Goal: Task Accomplishment & Management: Manage account settings

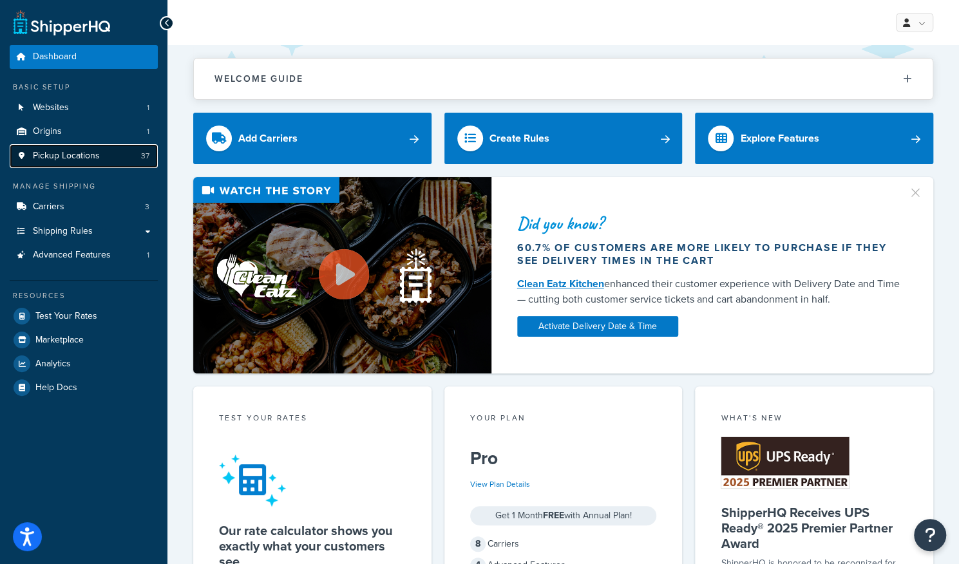
click at [103, 157] on link "Pickup Locations 37" at bounding box center [84, 156] width 148 height 24
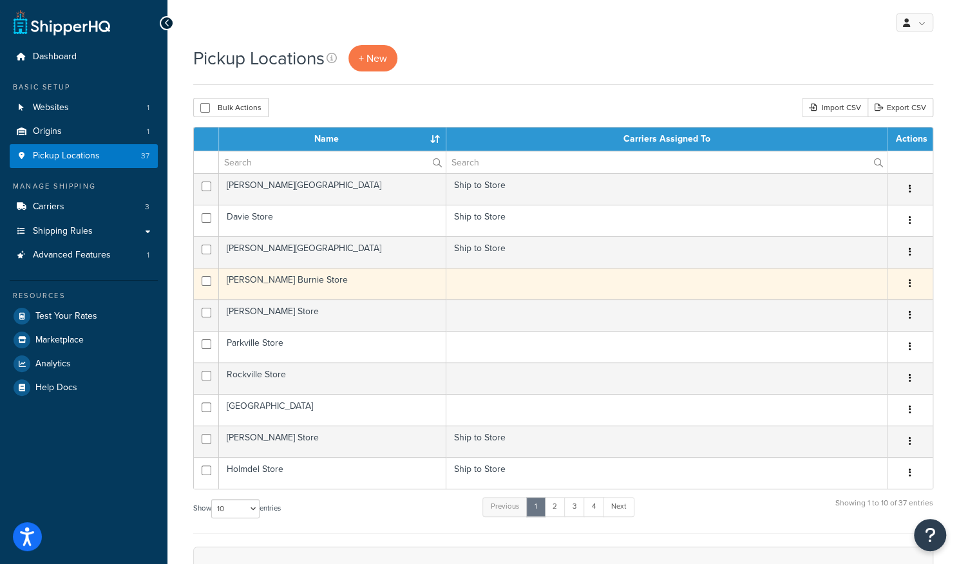
click at [556, 286] on td at bounding box center [666, 284] width 441 height 32
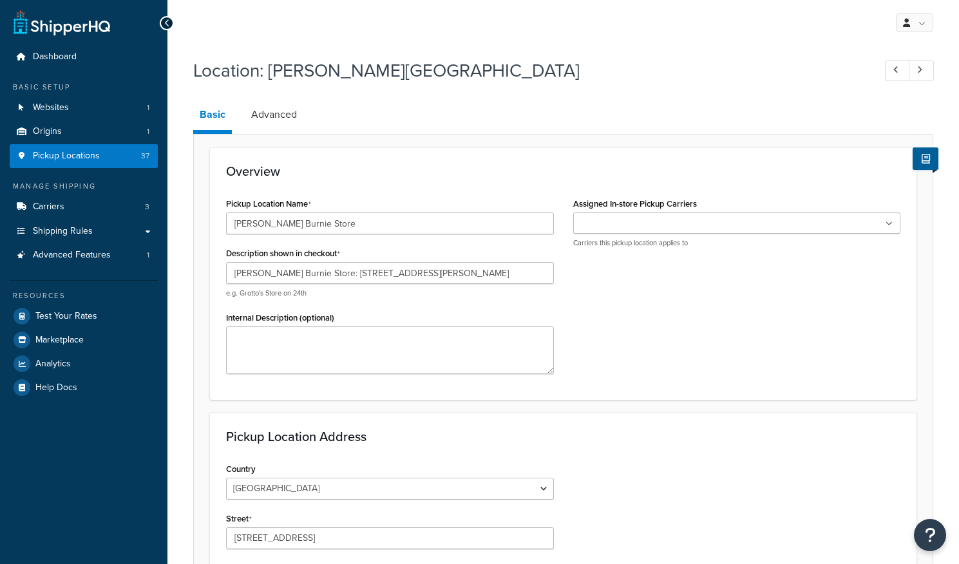
select select "20"
click at [648, 214] on ul at bounding box center [737, 223] width 328 height 21
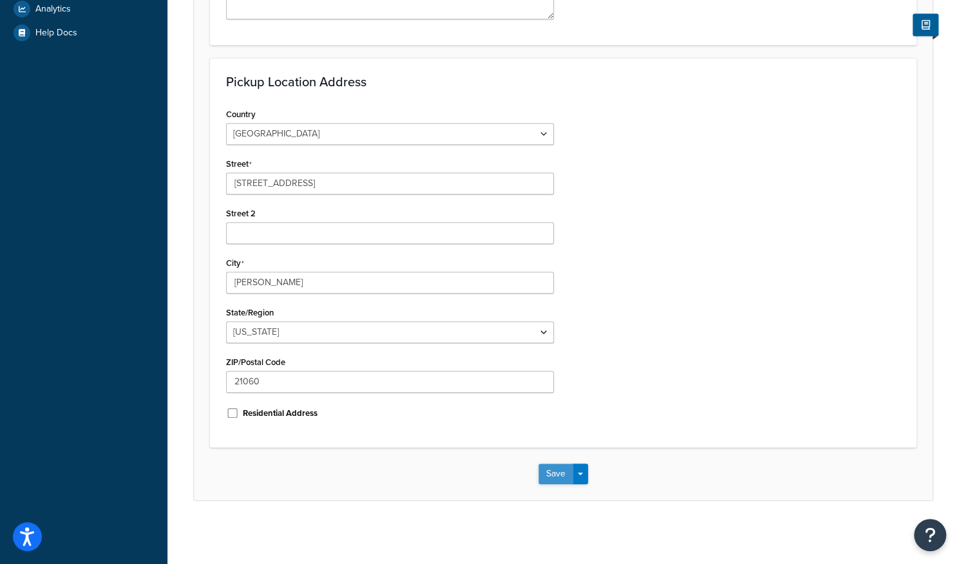
click at [549, 482] on button "Save" at bounding box center [555, 474] width 35 height 21
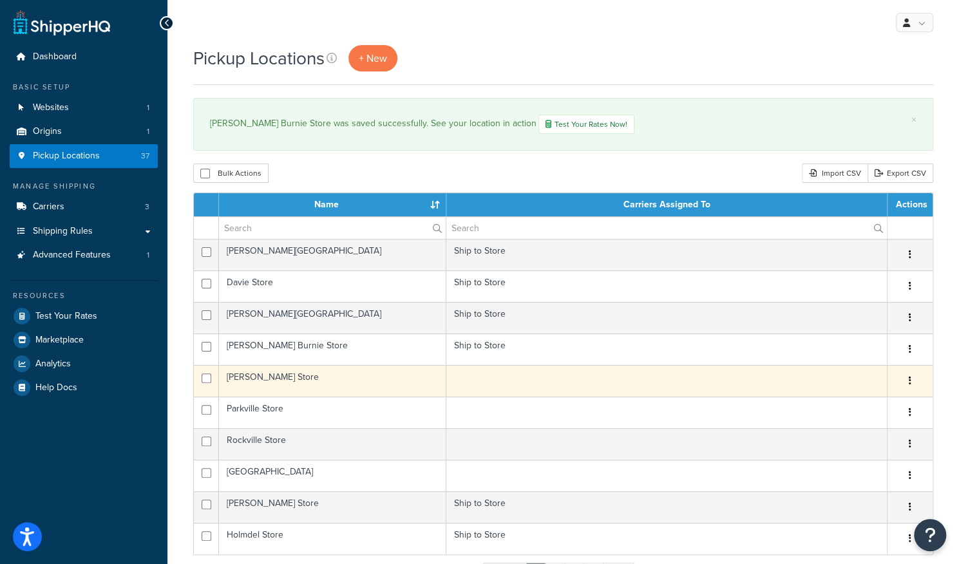
click at [526, 379] on td at bounding box center [666, 381] width 441 height 32
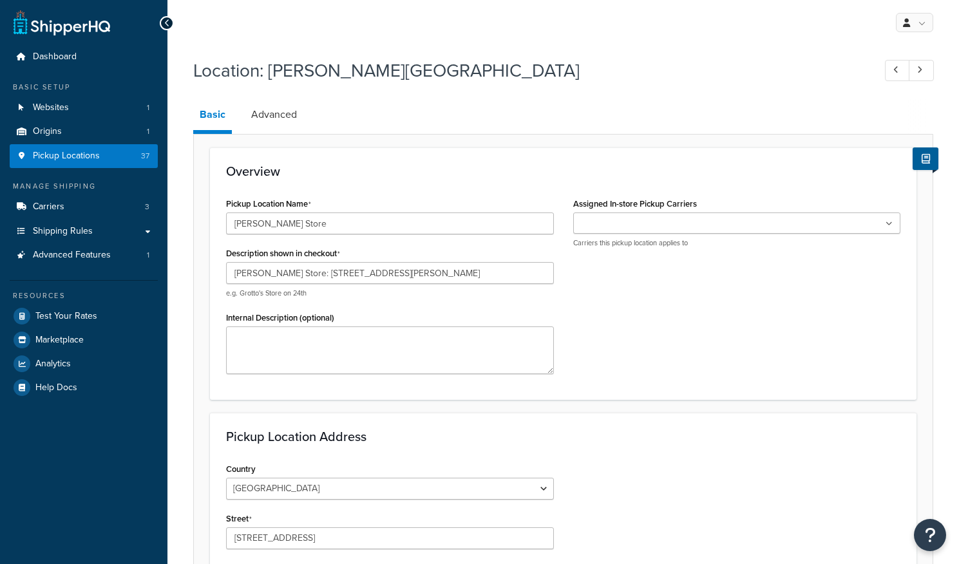
select select "20"
click at [651, 221] on input "Assigned In-store Pickup Carriers" at bounding box center [634, 224] width 114 height 14
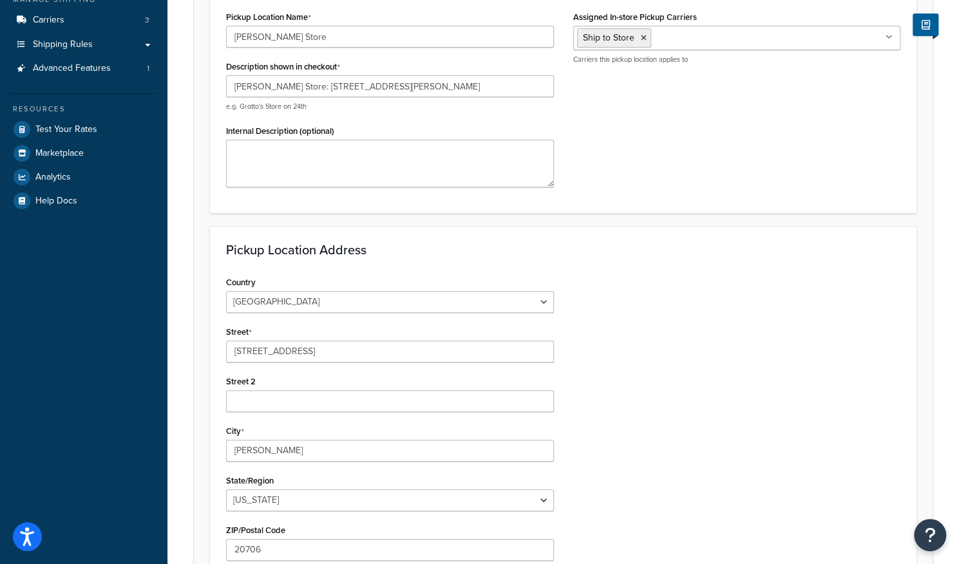
scroll to position [355, 0]
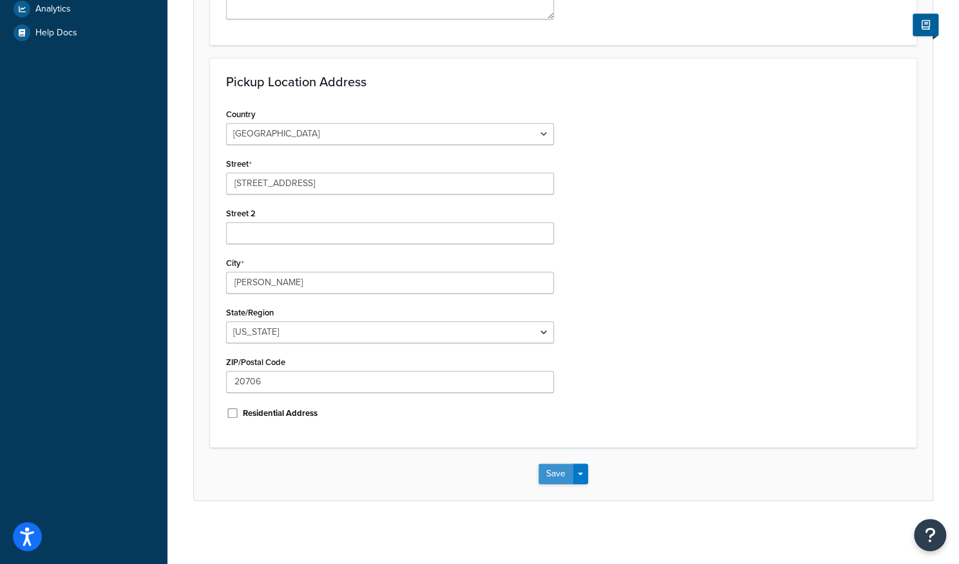
click at [556, 481] on button "Save" at bounding box center [555, 474] width 35 height 21
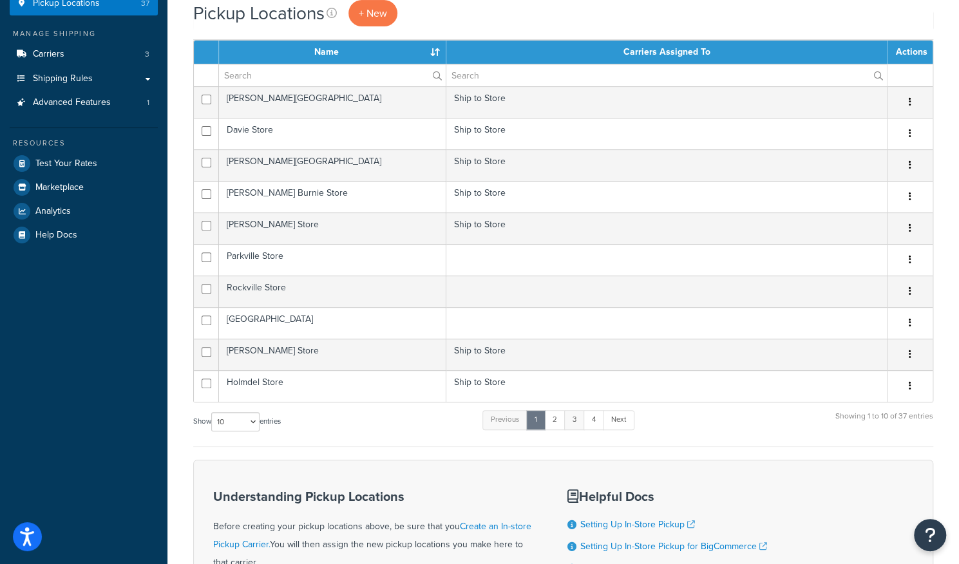
scroll to position [258, 0]
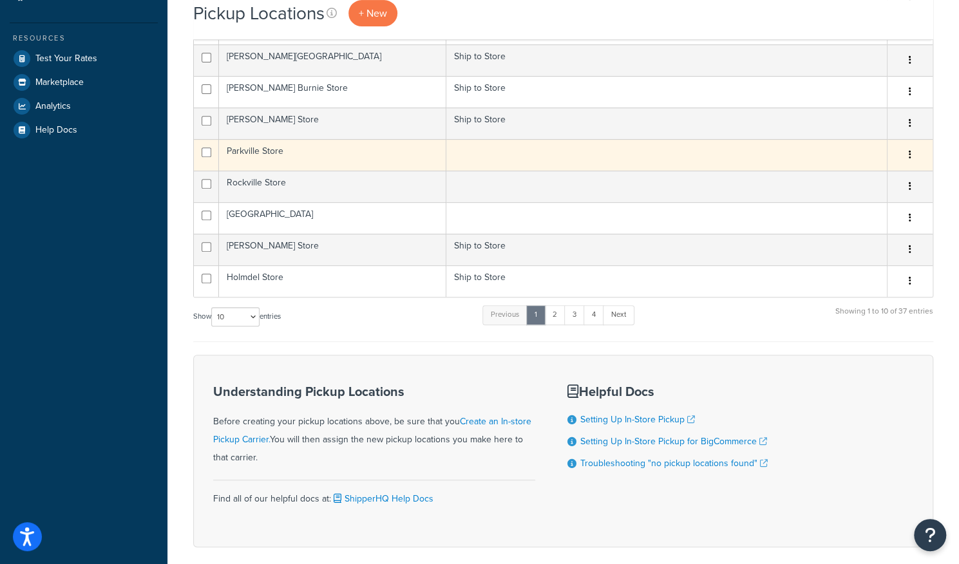
click at [538, 153] on td at bounding box center [666, 155] width 441 height 32
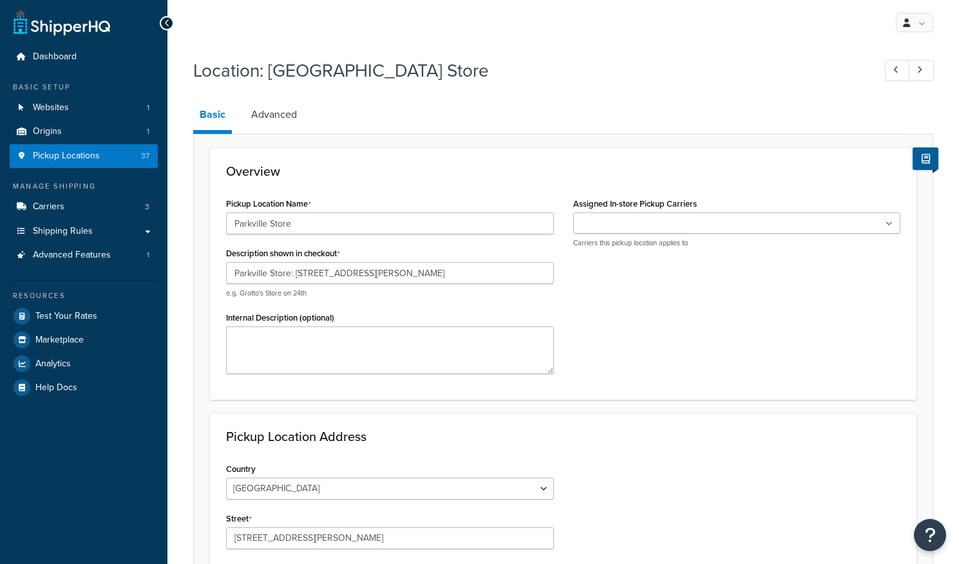
select select "20"
click at [641, 217] on input "Assigned In-store Pickup Carriers" at bounding box center [634, 224] width 114 height 14
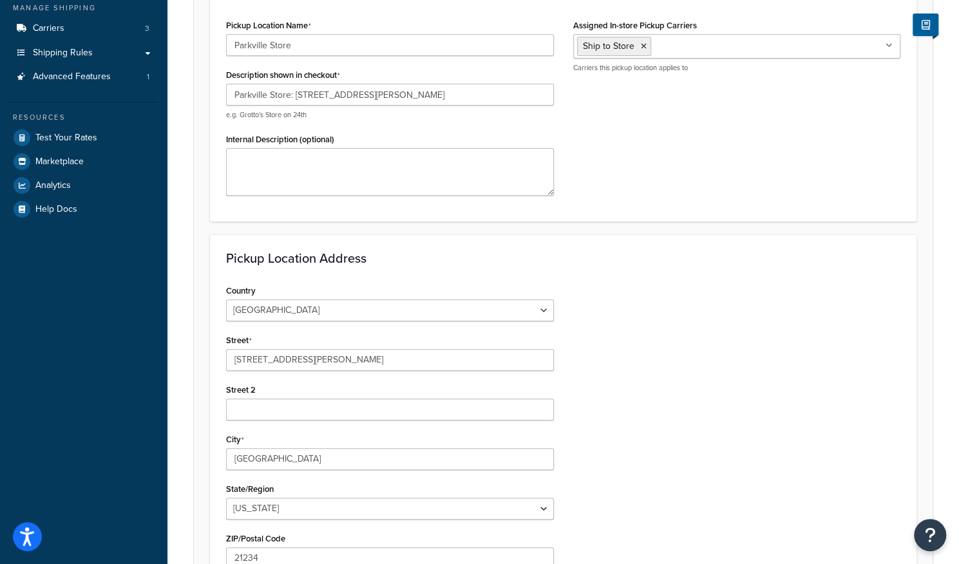
scroll to position [355, 0]
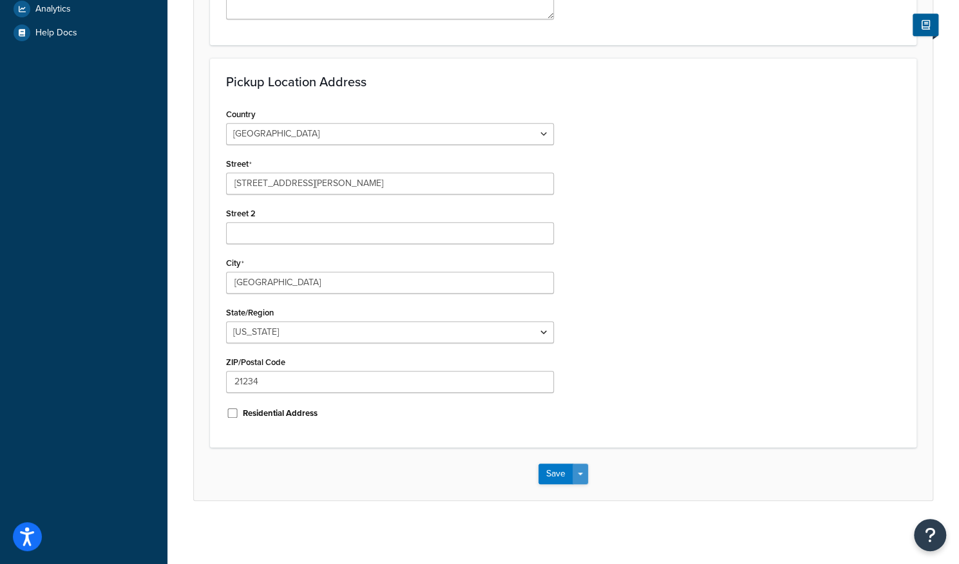
click at [577, 467] on button "Save Dropdown" at bounding box center [580, 474] width 15 height 21
click at [556, 473] on button "Save" at bounding box center [555, 474] width 35 height 21
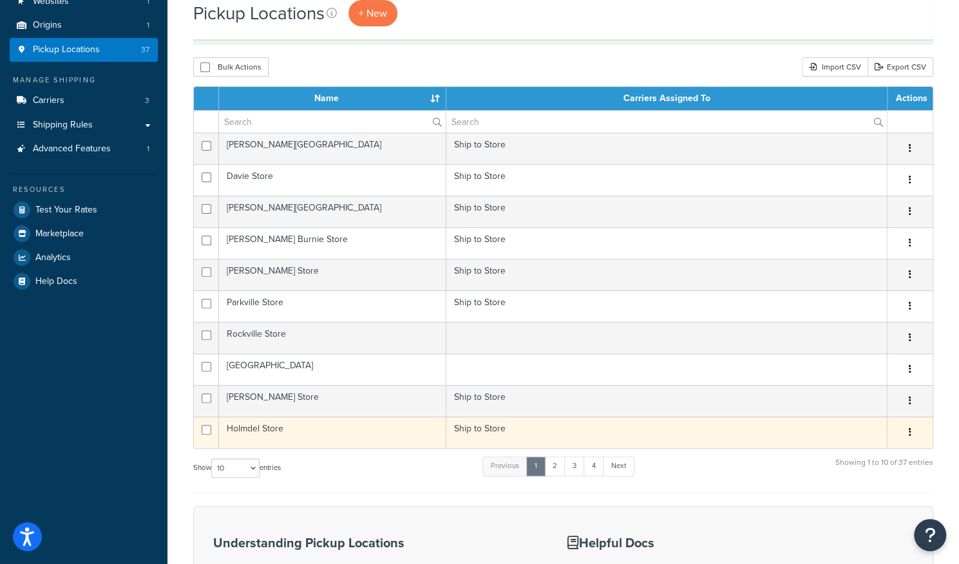
scroll to position [193, 0]
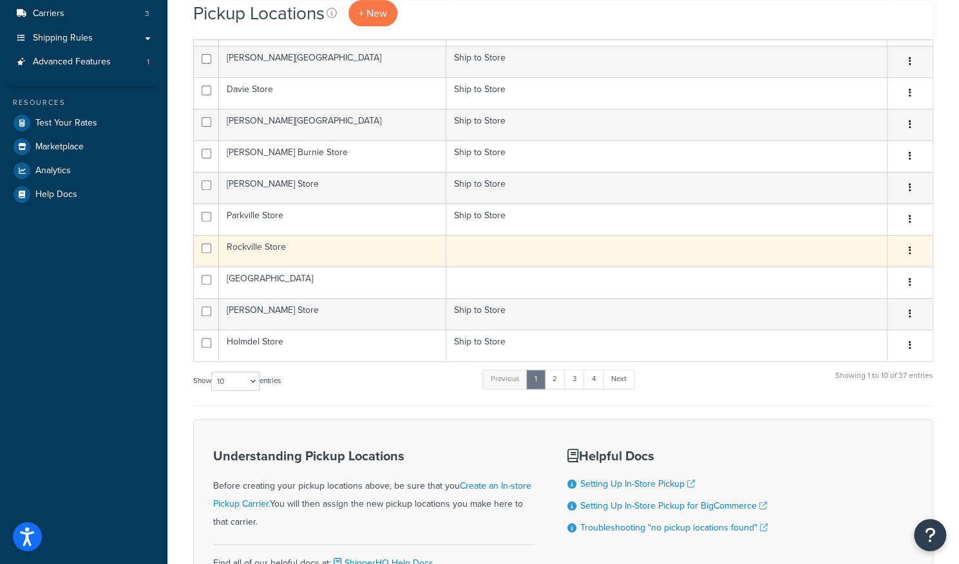
click at [500, 249] on td at bounding box center [666, 251] width 441 height 32
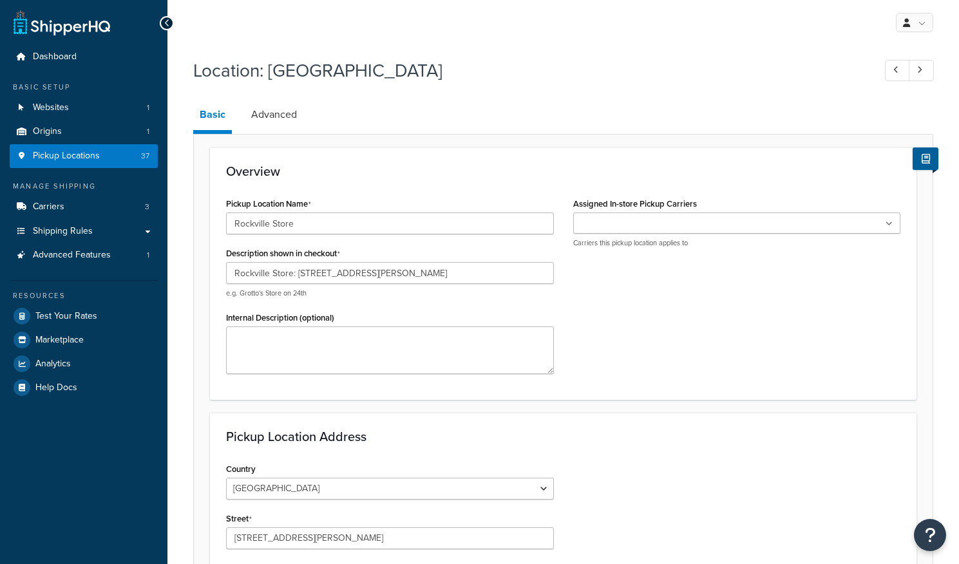
select select "20"
click at [640, 214] on ul at bounding box center [737, 223] width 328 height 21
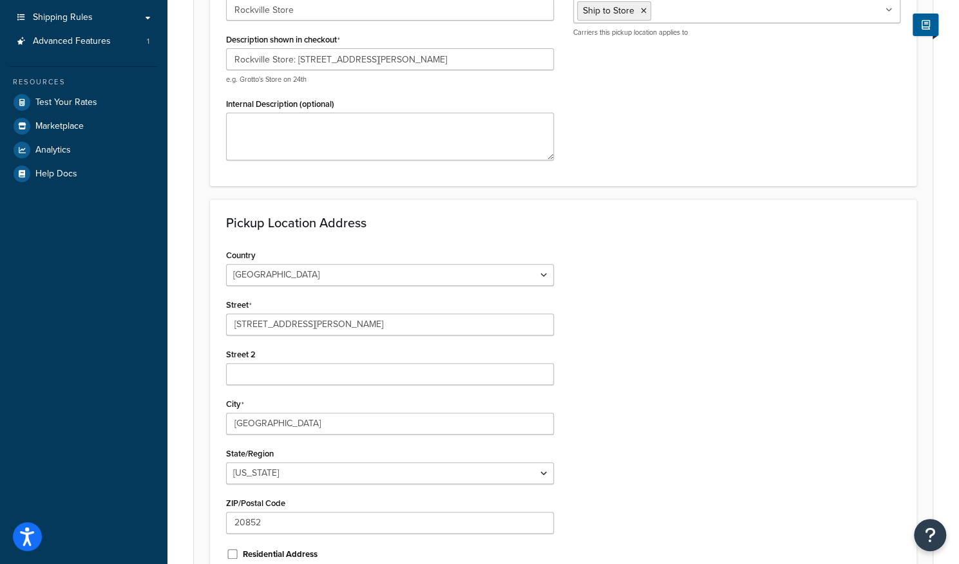
scroll to position [355, 0]
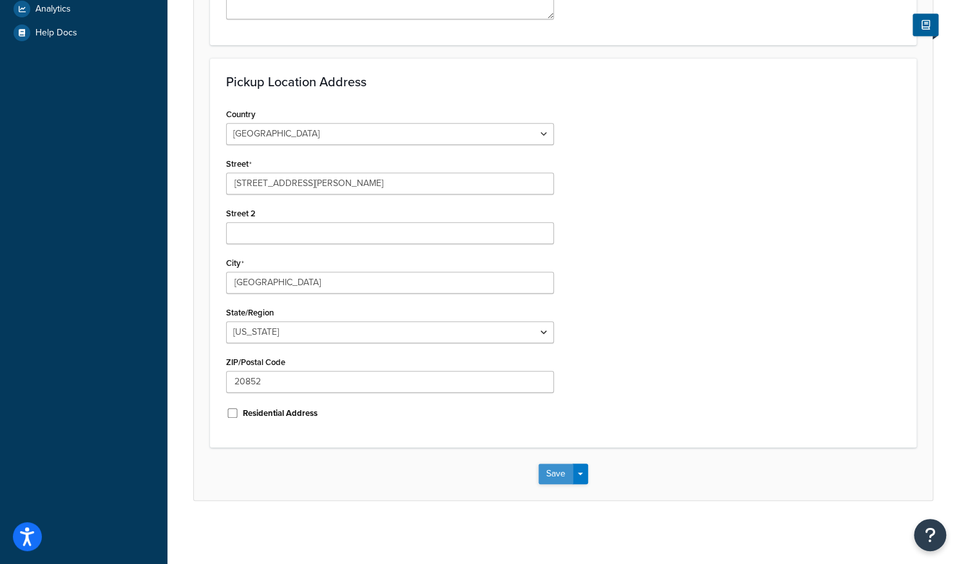
click at [551, 471] on button "Save" at bounding box center [555, 474] width 35 height 21
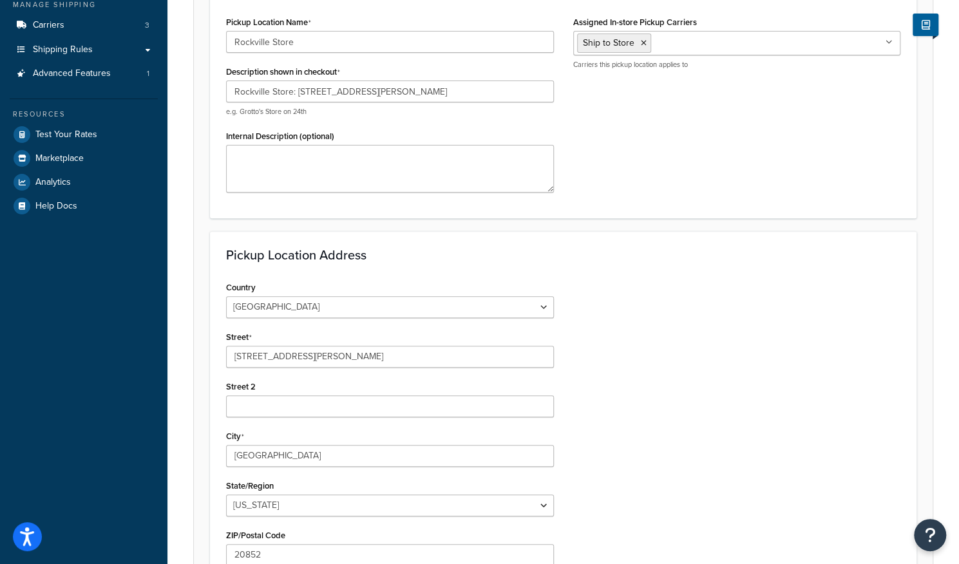
scroll to position [350, 0]
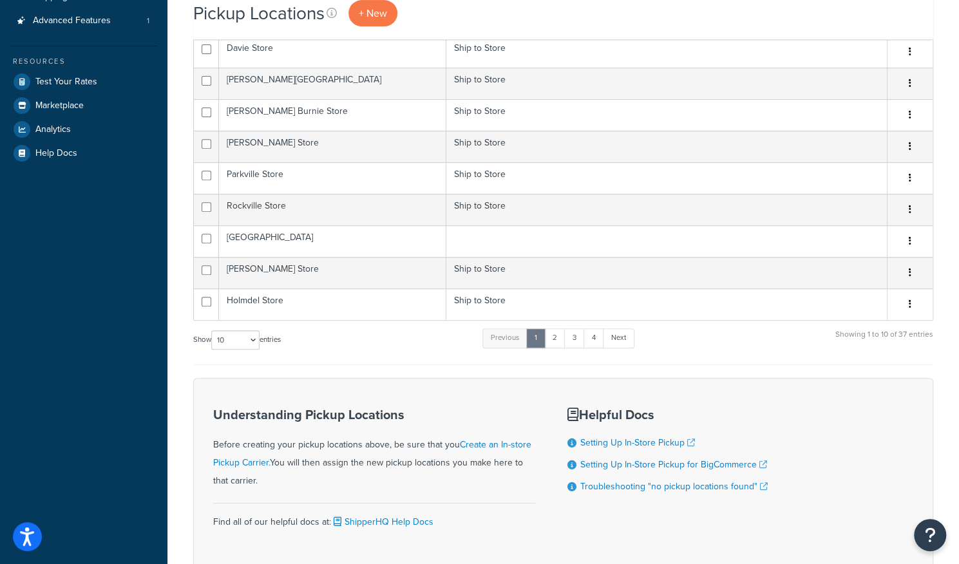
scroll to position [314, 0]
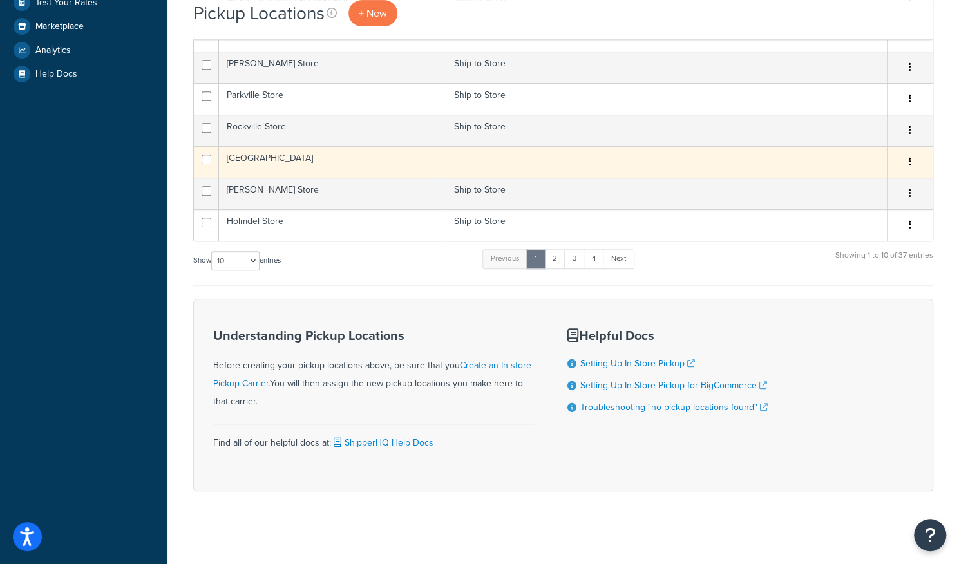
click at [506, 160] on td at bounding box center [666, 162] width 441 height 32
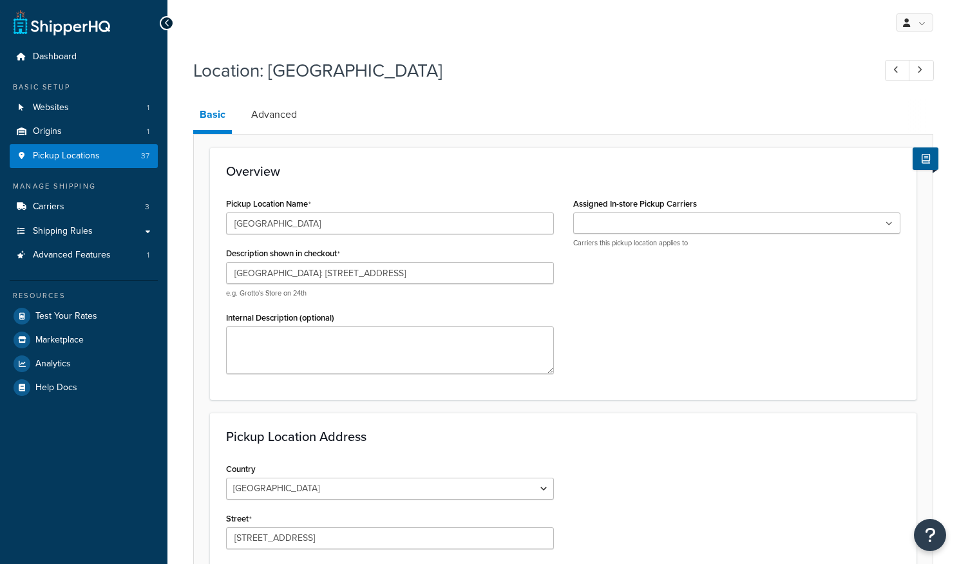
select select "30"
click at [632, 228] on input "Assigned In-store Pickup Carriers" at bounding box center [634, 224] width 114 height 14
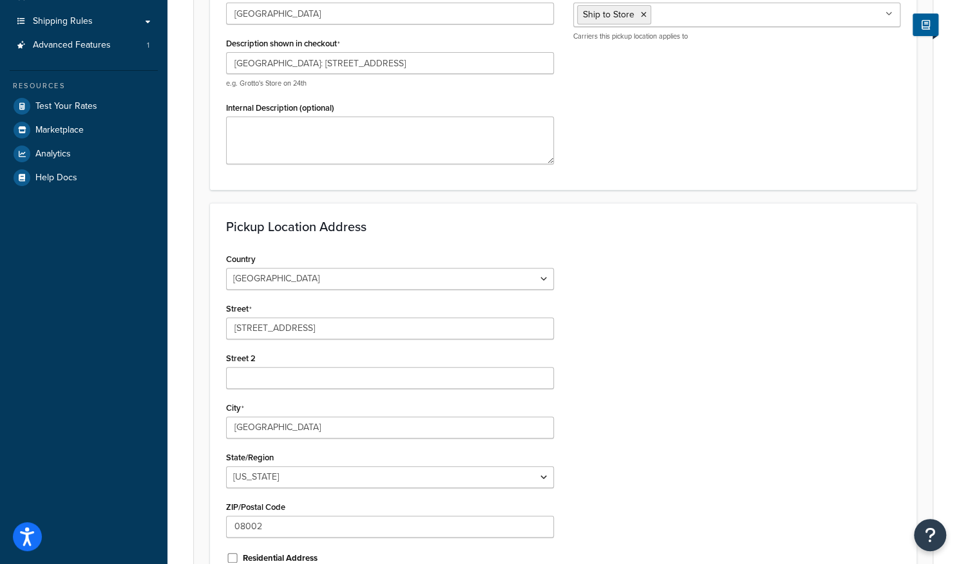
scroll to position [355, 0]
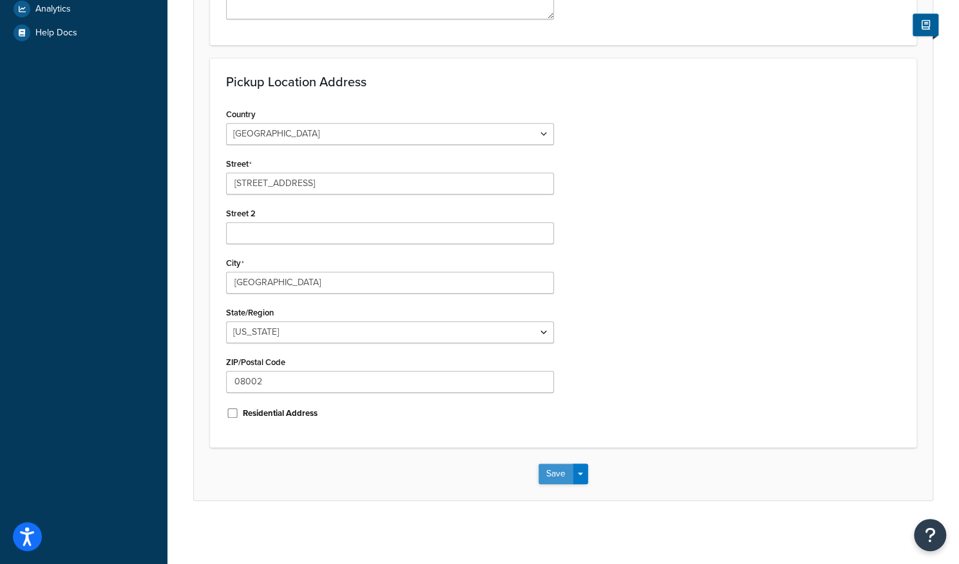
click at [562, 475] on button "Save" at bounding box center [555, 474] width 35 height 21
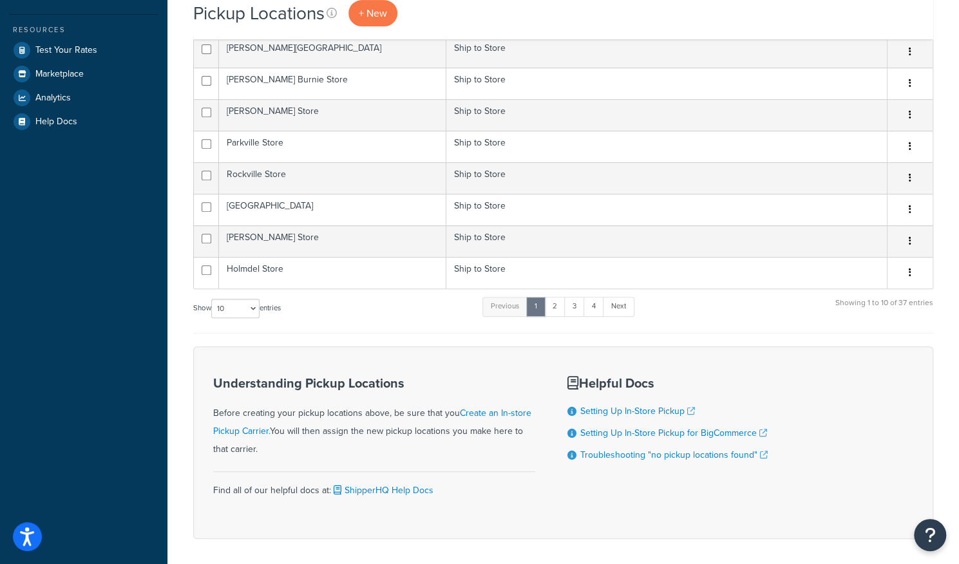
scroll to position [314, 0]
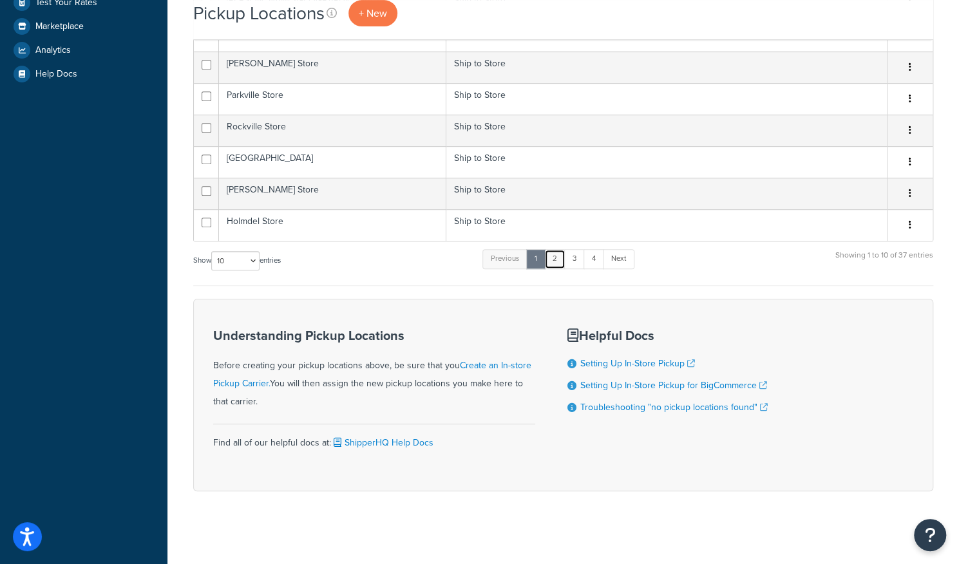
click at [551, 254] on link "2" at bounding box center [554, 258] width 21 height 19
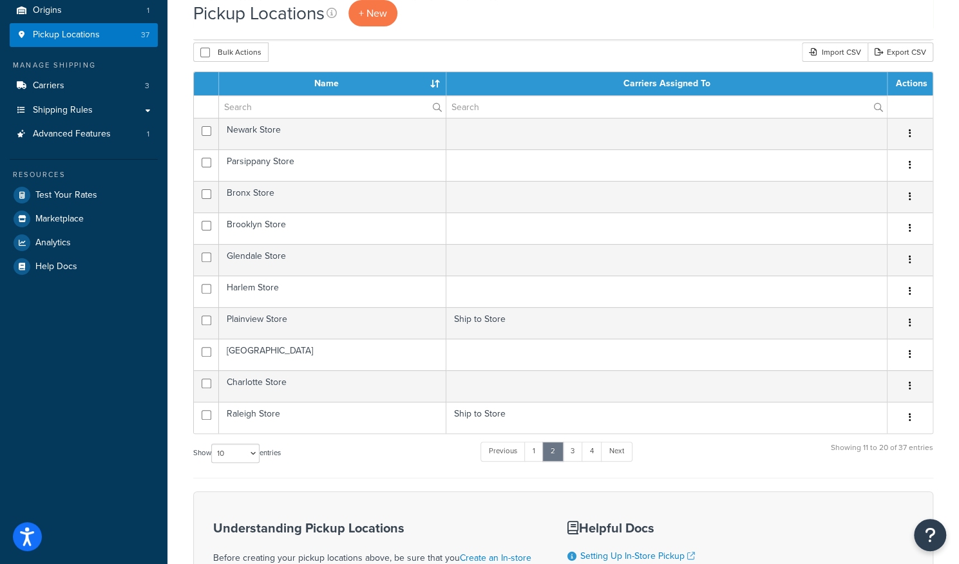
scroll to position [120, 0]
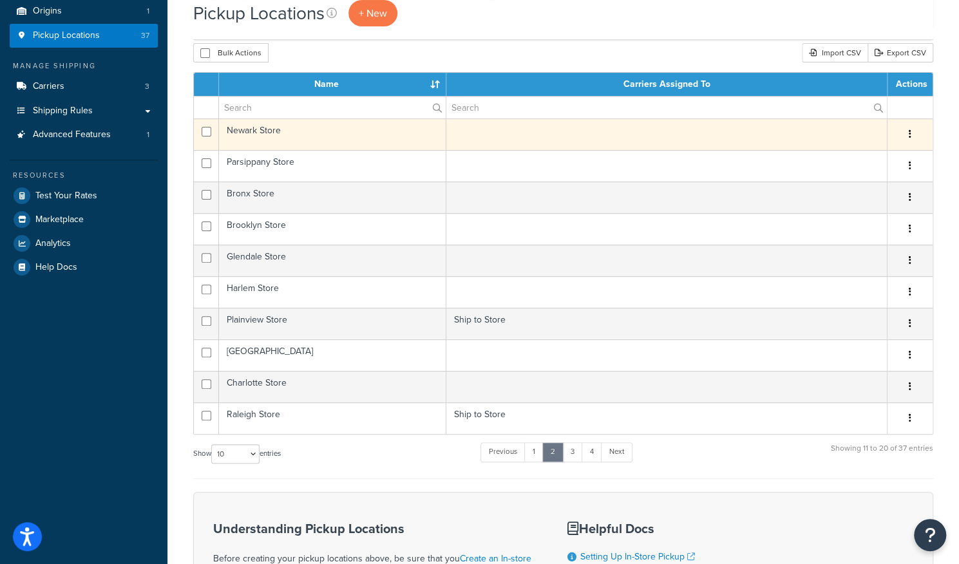
click at [504, 144] on td at bounding box center [666, 135] width 441 height 32
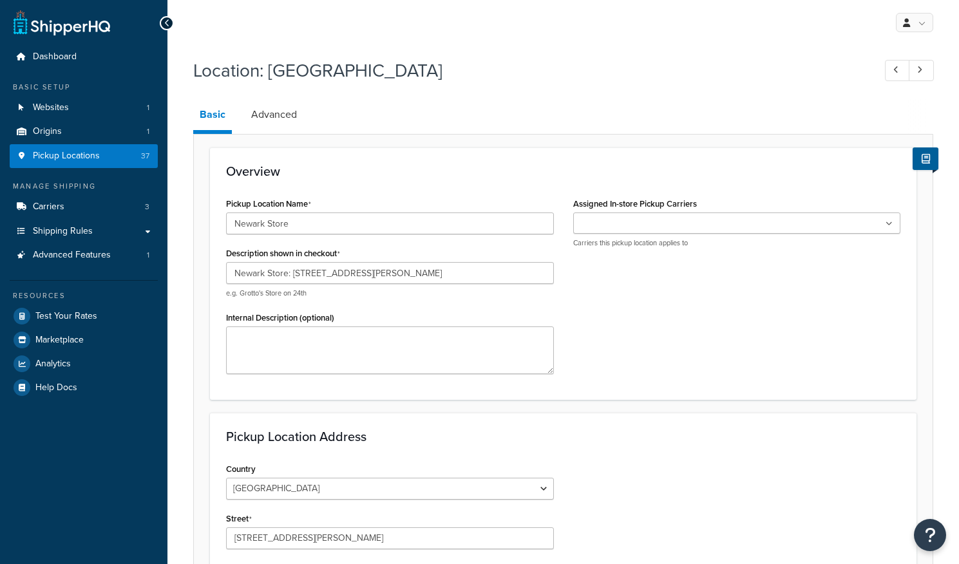
select select "30"
click at [601, 205] on label "Assigned In-store Pickup Carriers" at bounding box center [635, 204] width 124 height 10
click at [601, 217] on input "Assigned In-store Pickup Carriers" at bounding box center [634, 224] width 114 height 14
click at [617, 220] on input "Assigned In-store Pickup Carriers" at bounding box center [634, 224] width 114 height 14
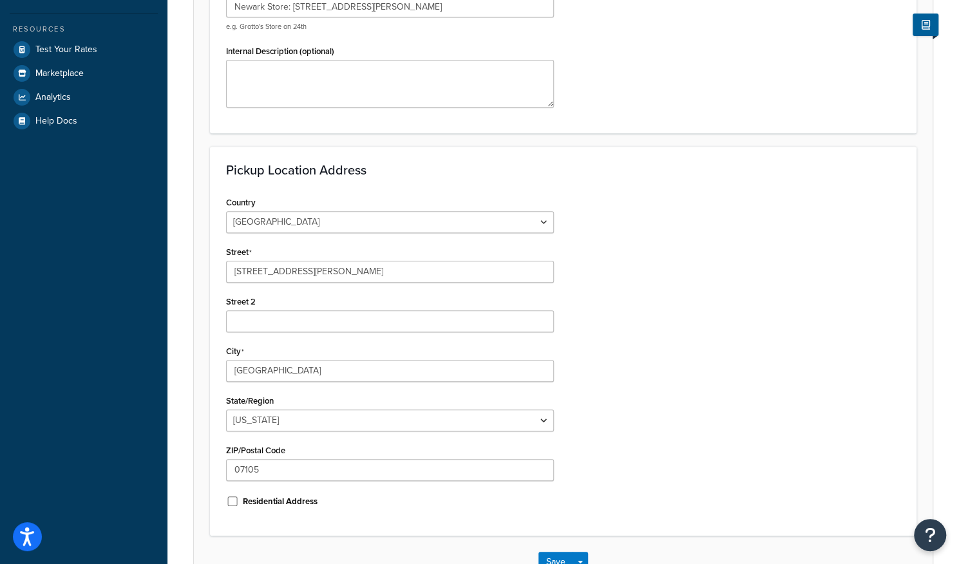
scroll to position [355, 0]
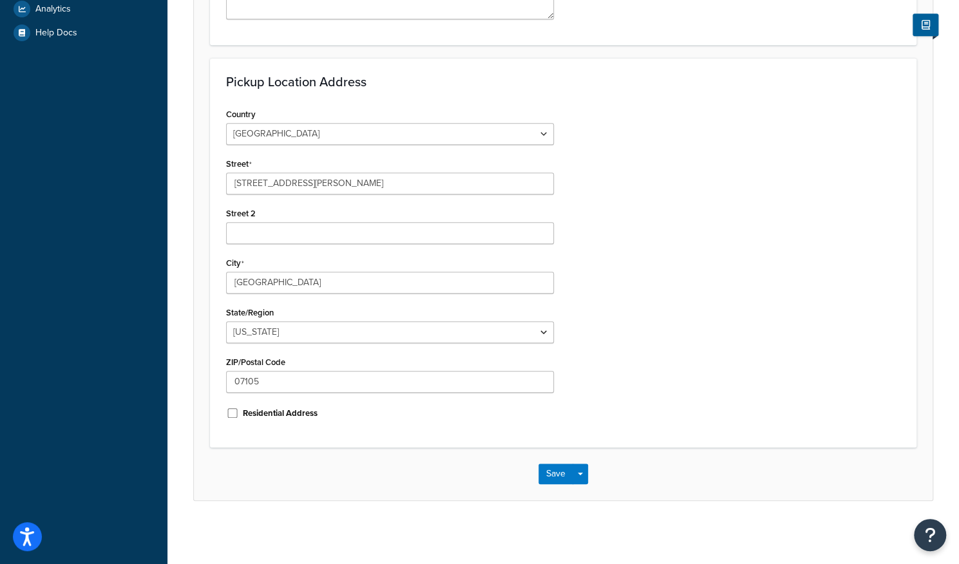
click at [553, 494] on div "Save Save Dropdown Save and Edit Save and Duplicate Save and Create New" at bounding box center [563, 474] width 739 height 53
click at [556, 488] on div "Save Save Dropdown Save and Edit Save and Duplicate Save and Create New" at bounding box center [563, 474] width 739 height 53
click at [559, 479] on button "Save" at bounding box center [555, 474] width 35 height 21
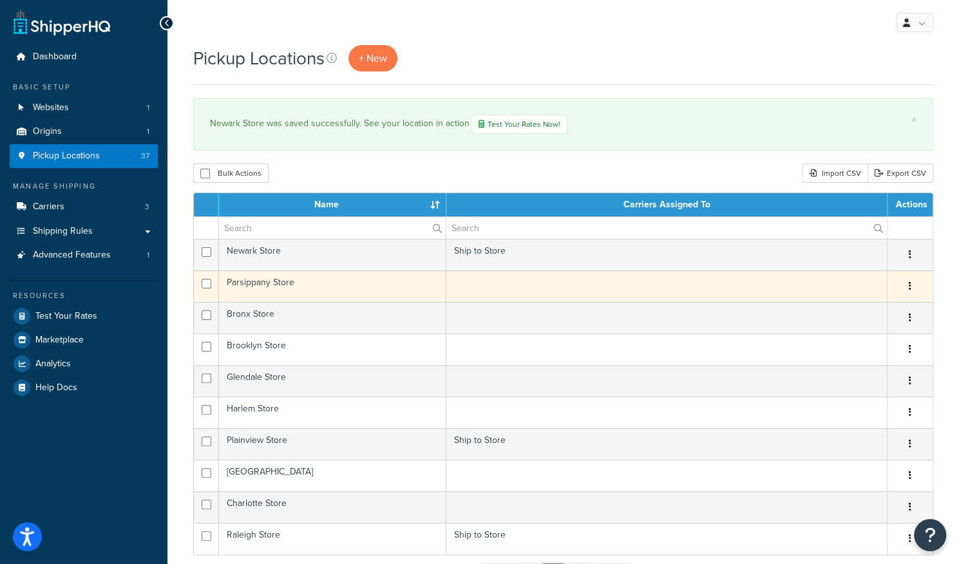
click at [584, 276] on td at bounding box center [666, 287] width 441 height 32
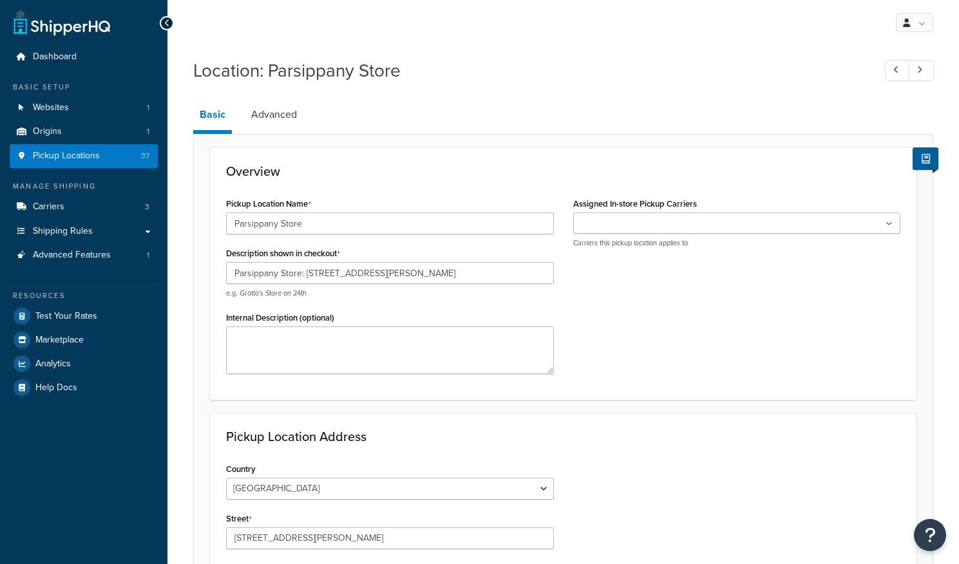
select select "30"
click at [617, 226] on input "Assigned In-store Pickup Carriers" at bounding box center [634, 224] width 114 height 14
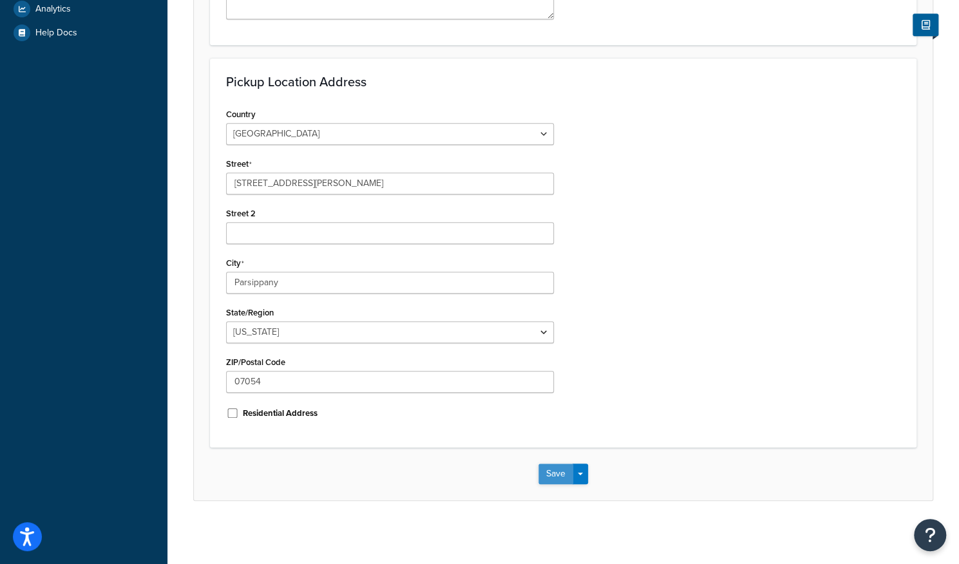
click at [562, 477] on button "Save" at bounding box center [555, 474] width 35 height 21
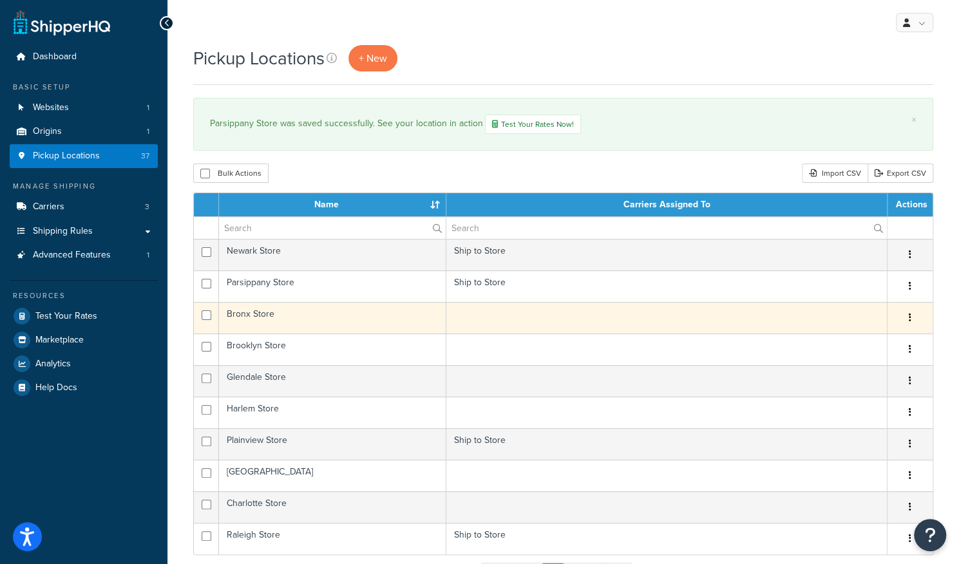
click at [577, 320] on td at bounding box center [666, 318] width 441 height 32
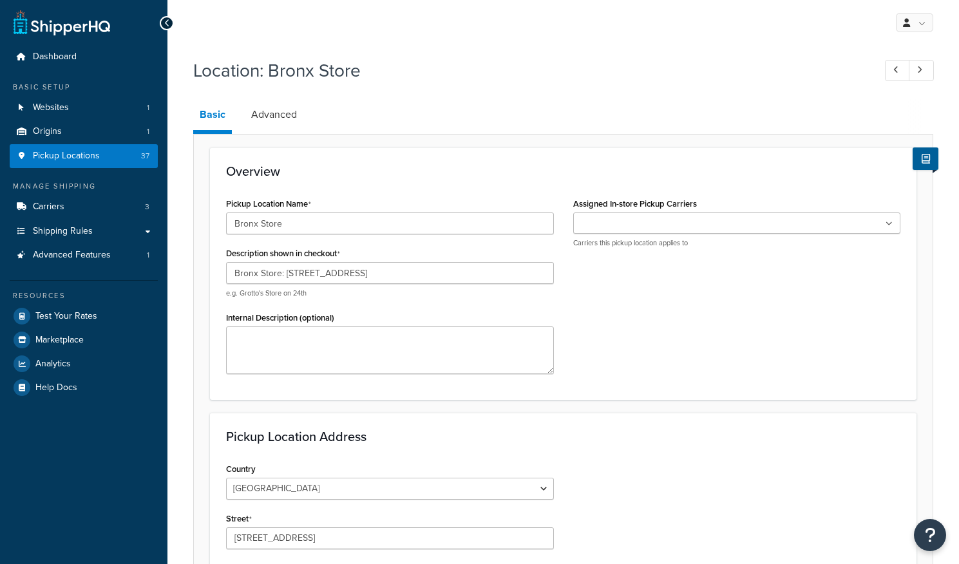
select select "32"
click at [631, 224] on input "Assigned In-store Pickup Carriers" at bounding box center [634, 224] width 114 height 14
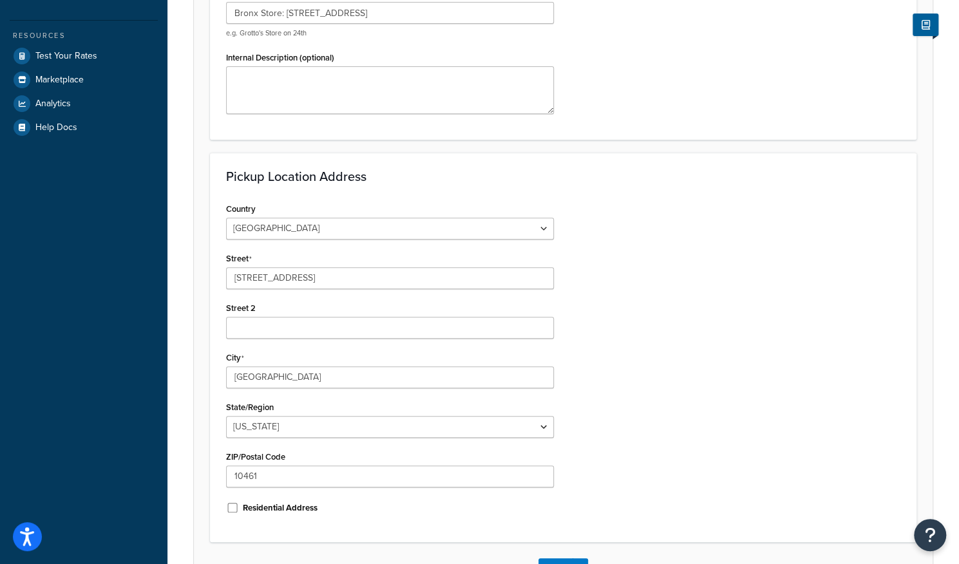
scroll to position [355, 0]
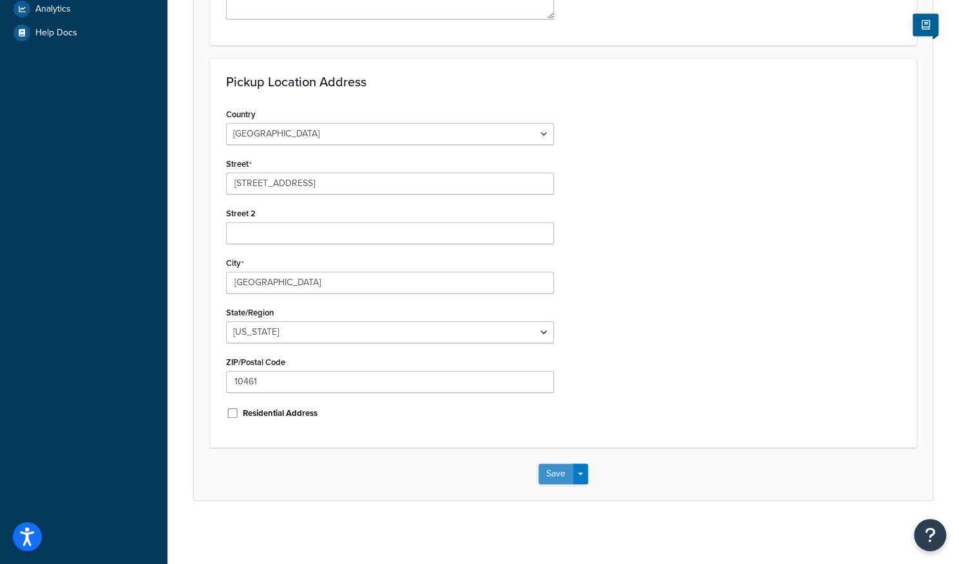
click at [542, 471] on button "Save" at bounding box center [555, 474] width 35 height 21
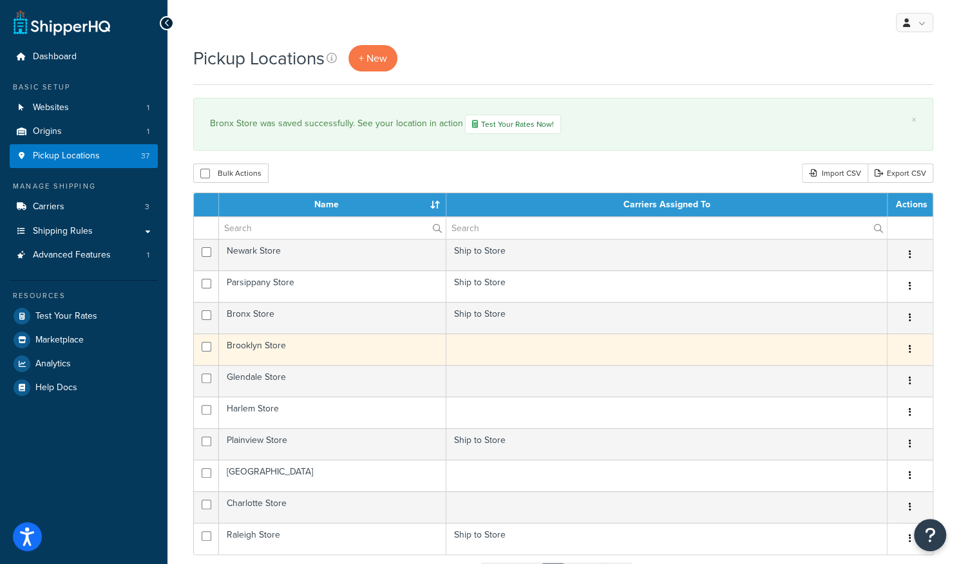
click at [517, 361] on td at bounding box center [666, 350] width 441 height 32
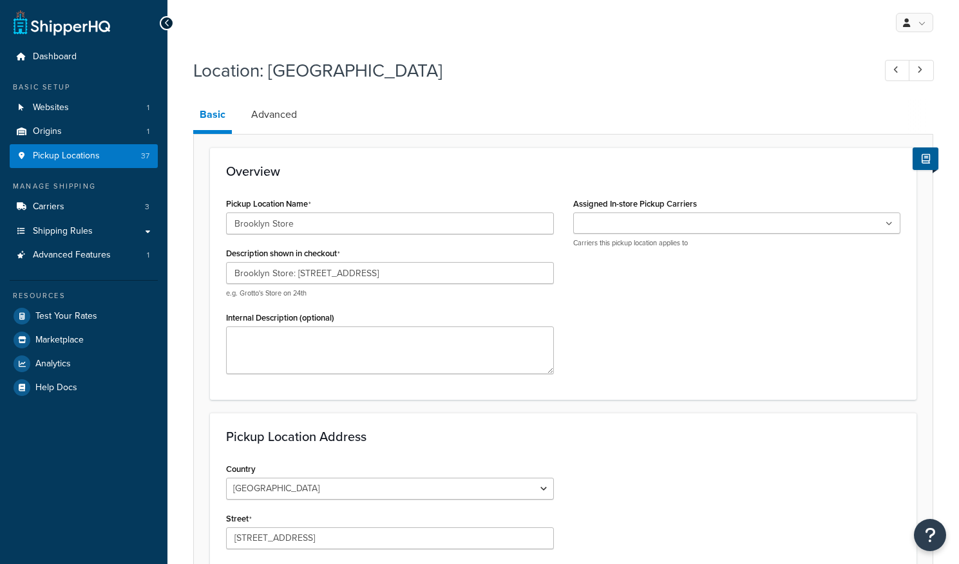
select select "32"
click at [604, 231] on ul at bounding box center [737, 223] width 328 height 21
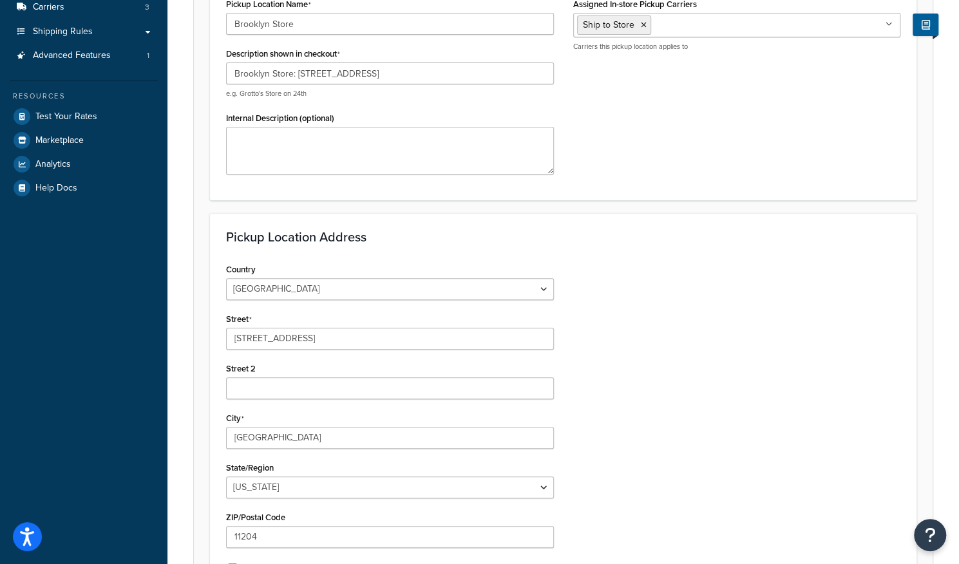
scroll to position [355, 0]
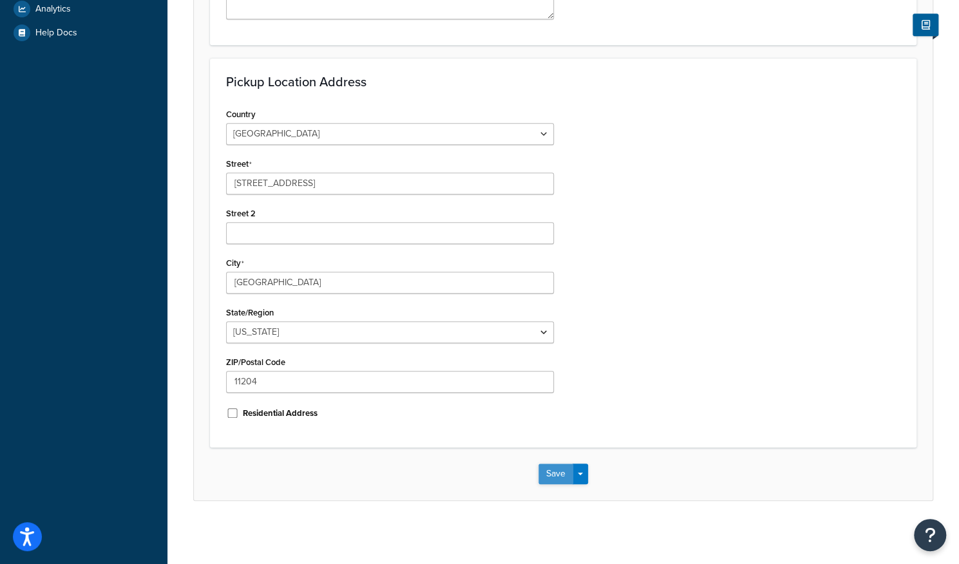
click at [542, 468] on button "Save" at bounding box center [555, 474] width 35 height 21
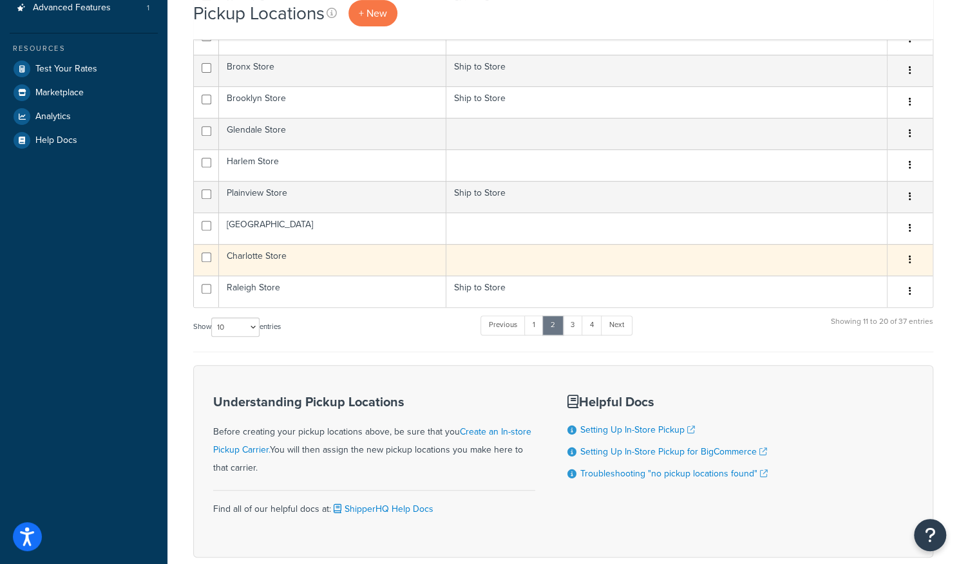
scroll to position [258, 0]
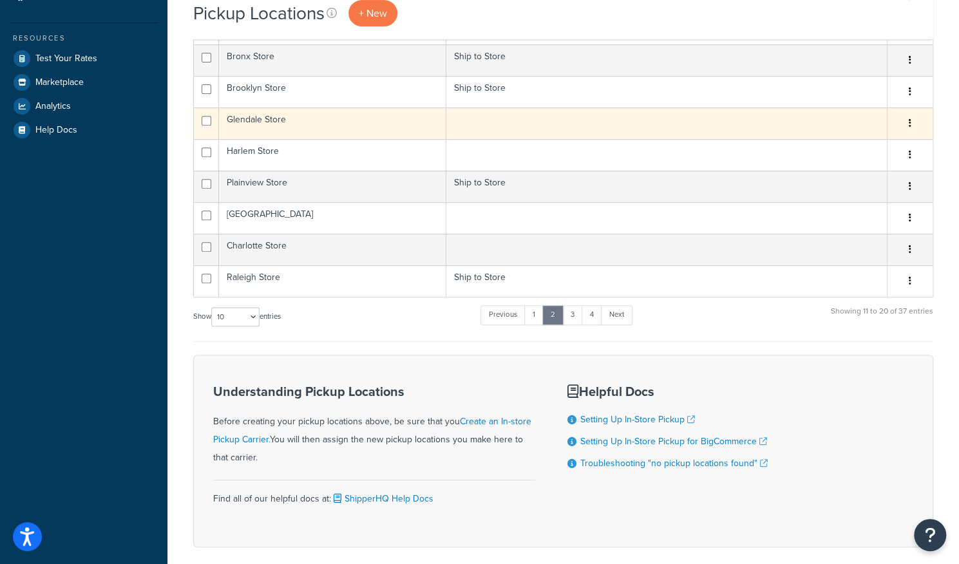
click at [544, 127] on td at bounding box center [666, 124] width 441 height 32
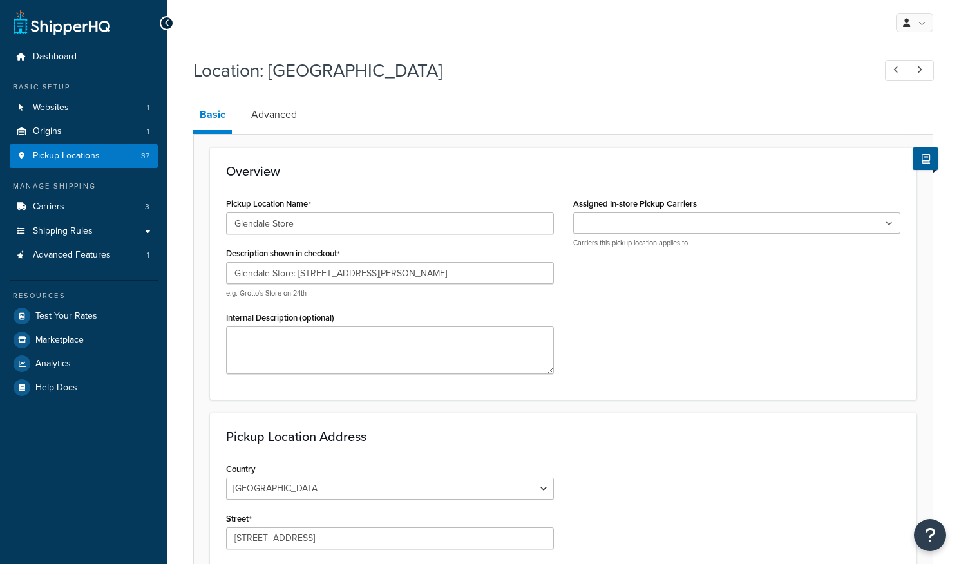
select select "32"
click at [618, 217] on input "Assigned In-store Pickup Carriers" at bounding box center [634, 224] width 114 height 14
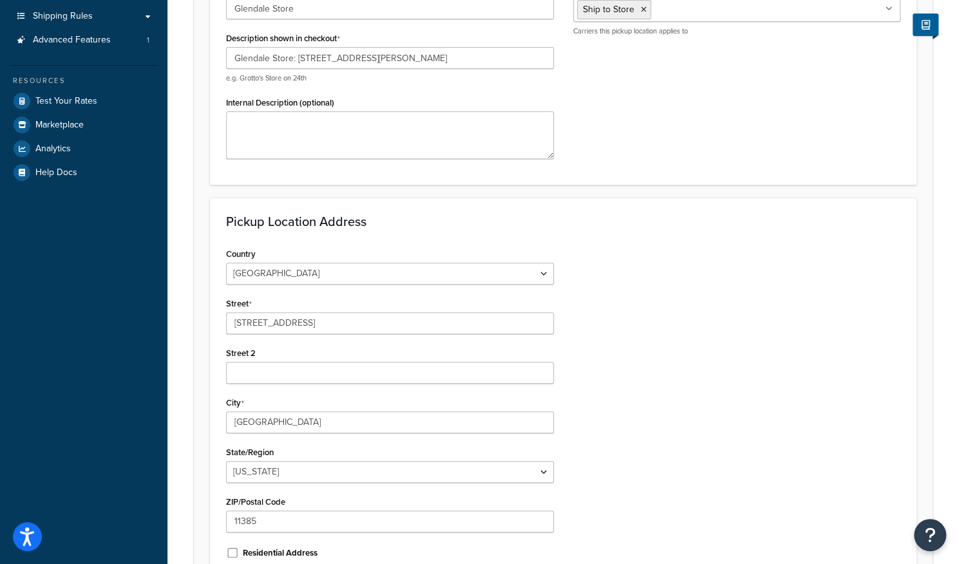
scroll to position [322, 0]
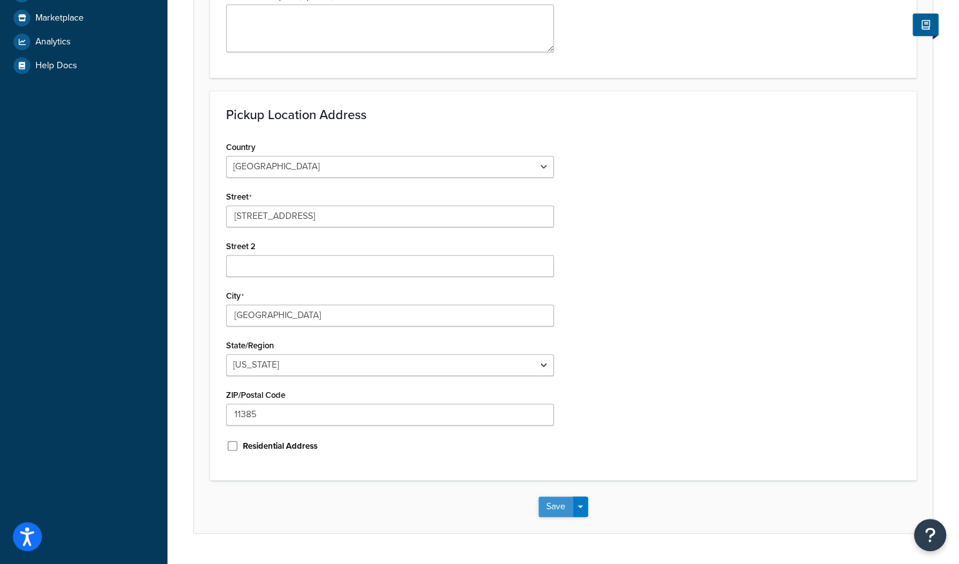
click at [552, 502] on button "Save" at bounding box center [555, 507] width 35 height 21
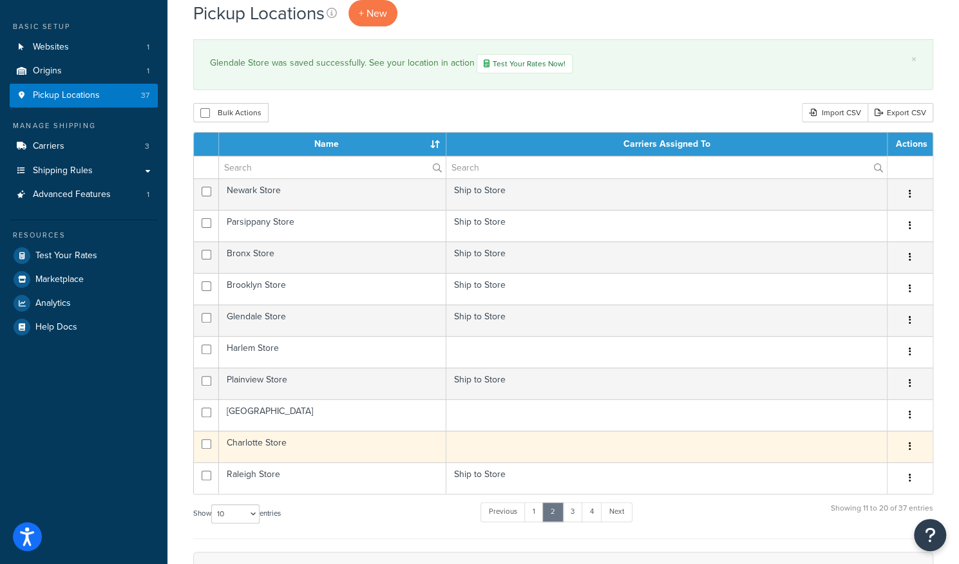
scroll to position [193, 0]
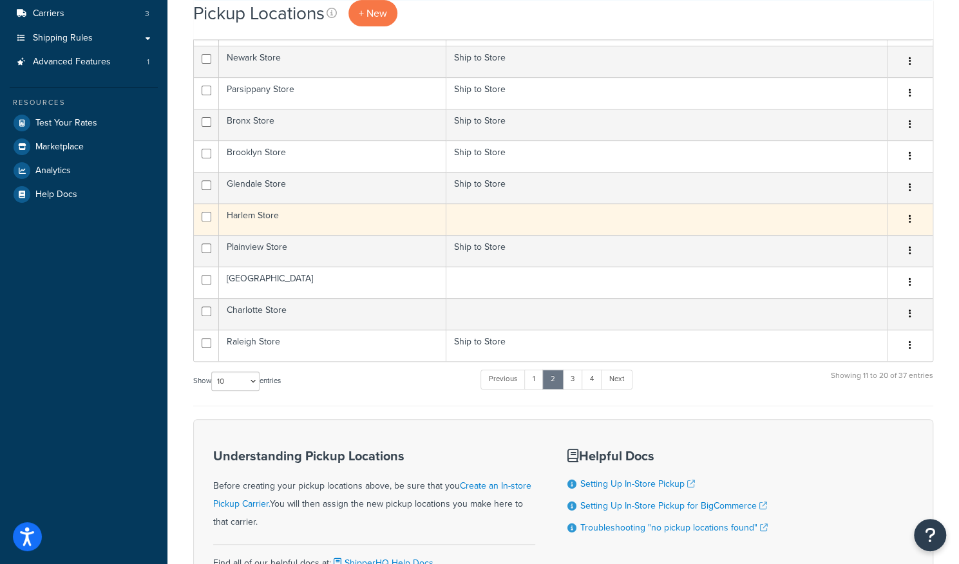
click at [521, 209] on td at bounding box center [666, 220] width 441 height 32
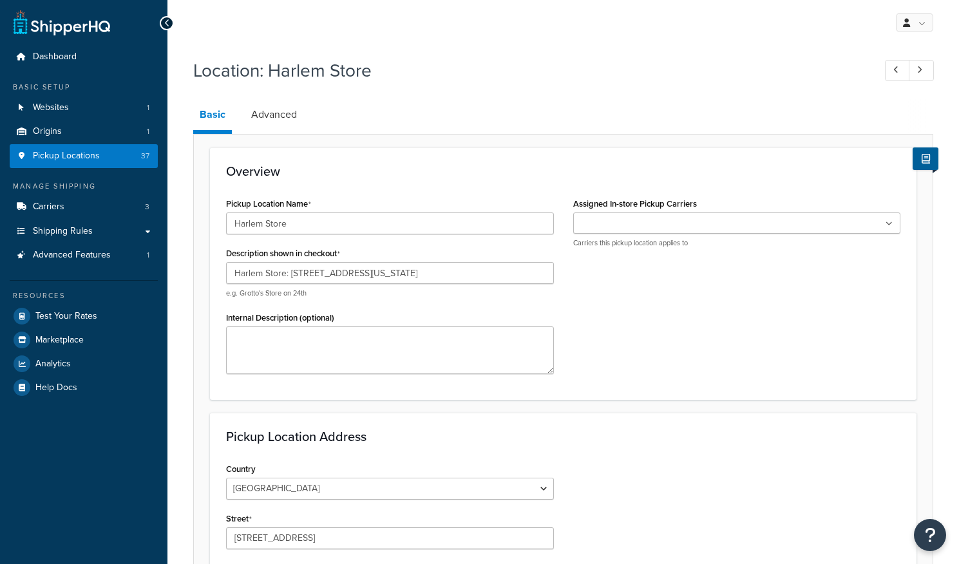
select select "32"
click at [634, 225] on input "Assigned In-store Pickup Carriers" at bounding box center [634, 224] width 114 height 14
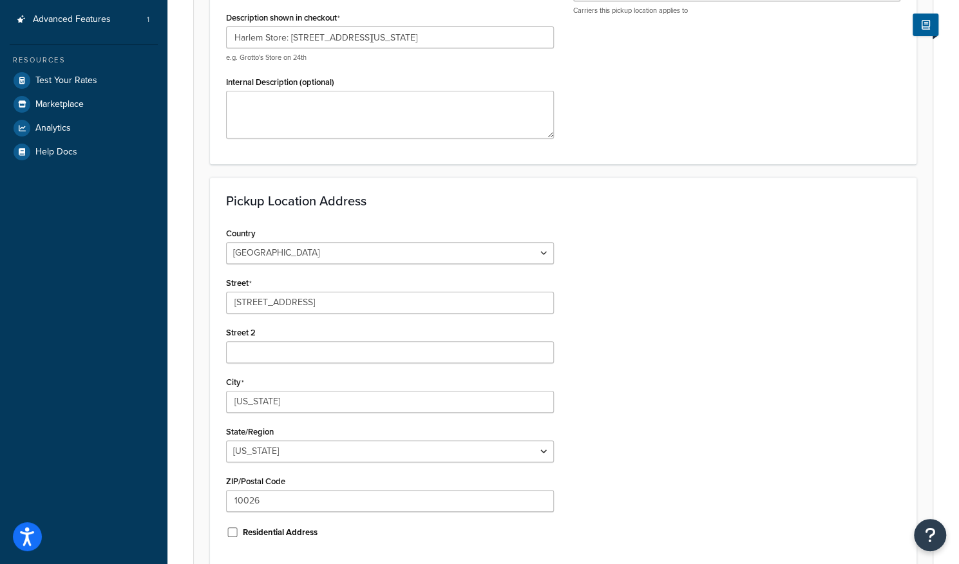
scroll to position [355, 0]
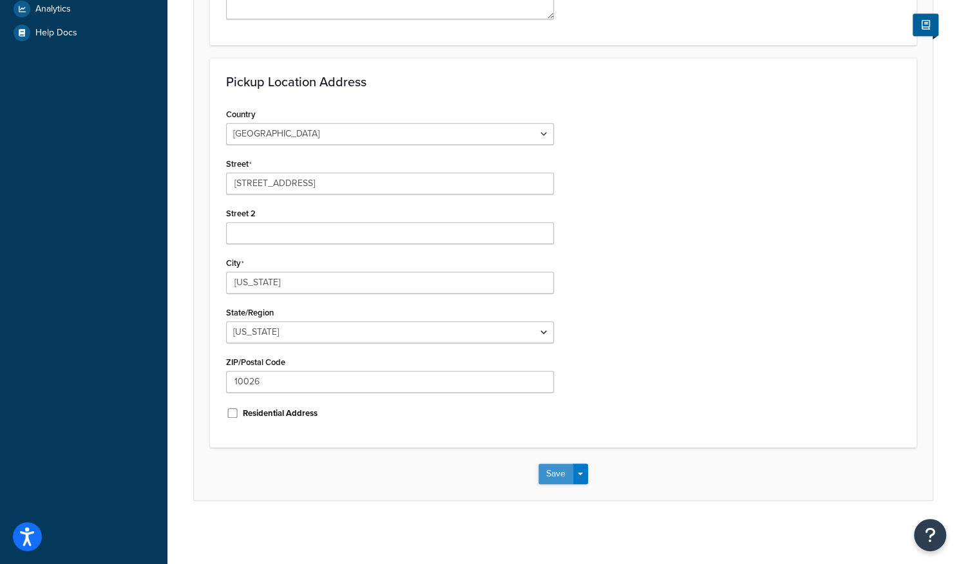
click at [571, 468] on button "Save" at bounding box center [555, 474] width 35 height 21
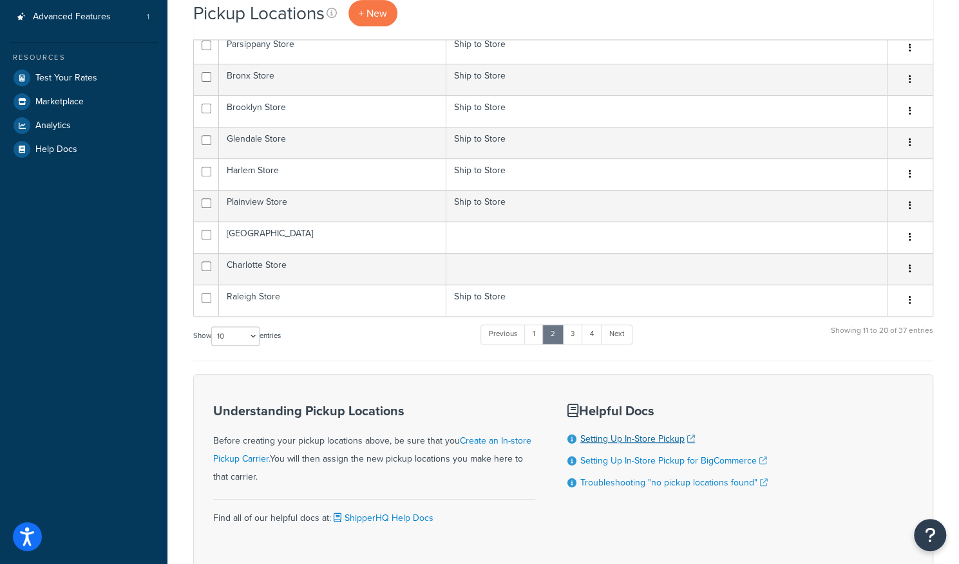
scroll to position [258, 0]
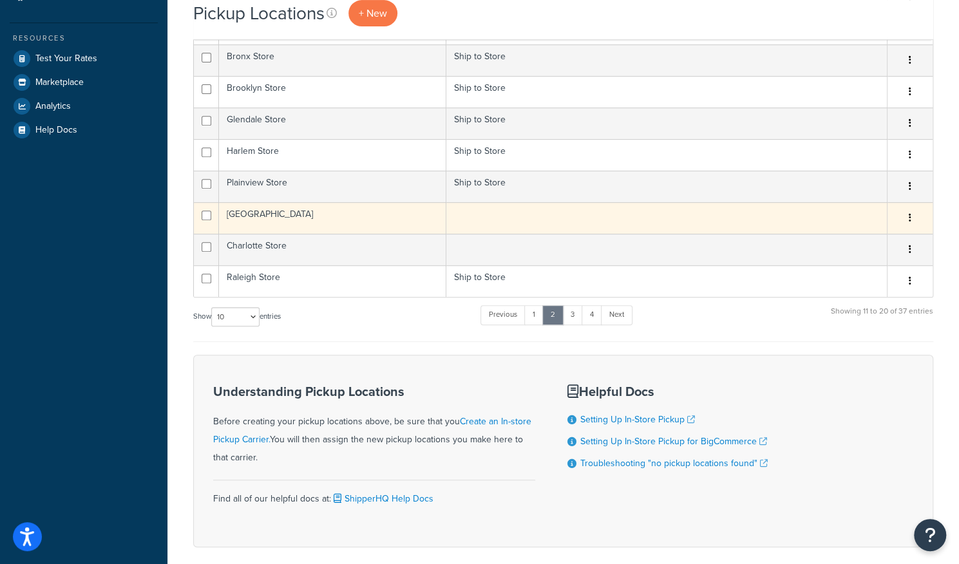
click at [564, 223] on td at bounding box center [666, 218] width 441 height 32
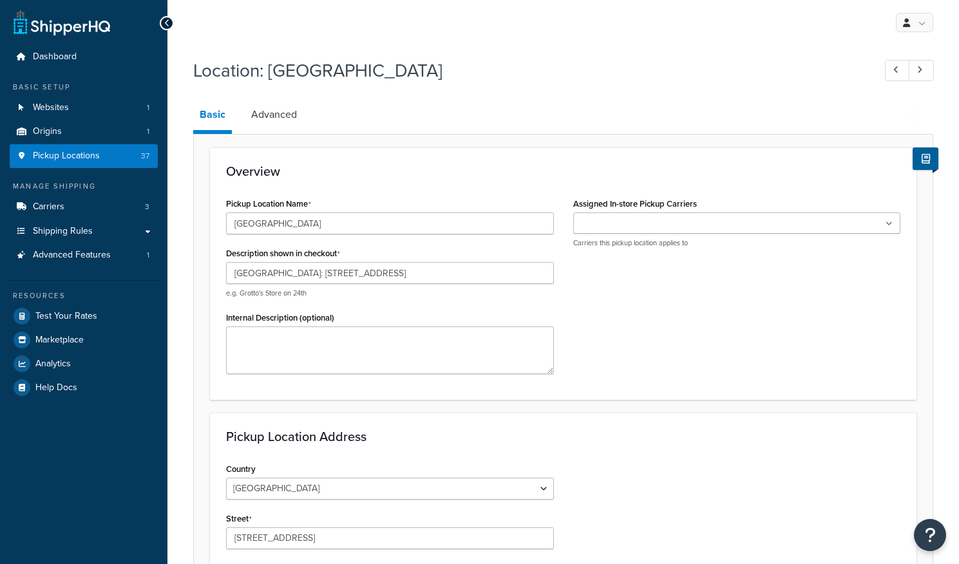
select select "32"
click at [577, 224] on input "Assigned In-store Pickup Carriers" at bounding box center [634, 224] width 114 height 14
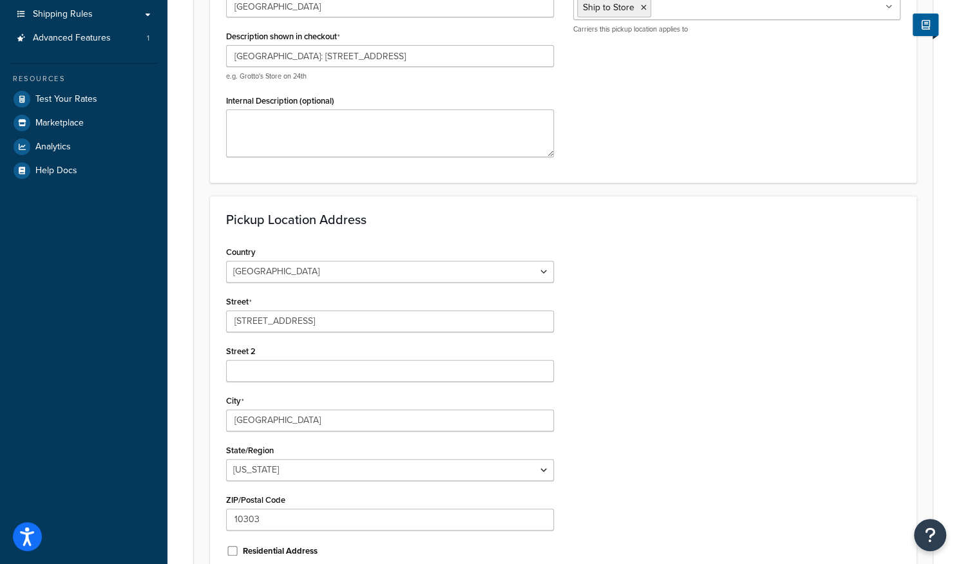
scroll to position [355, 0]
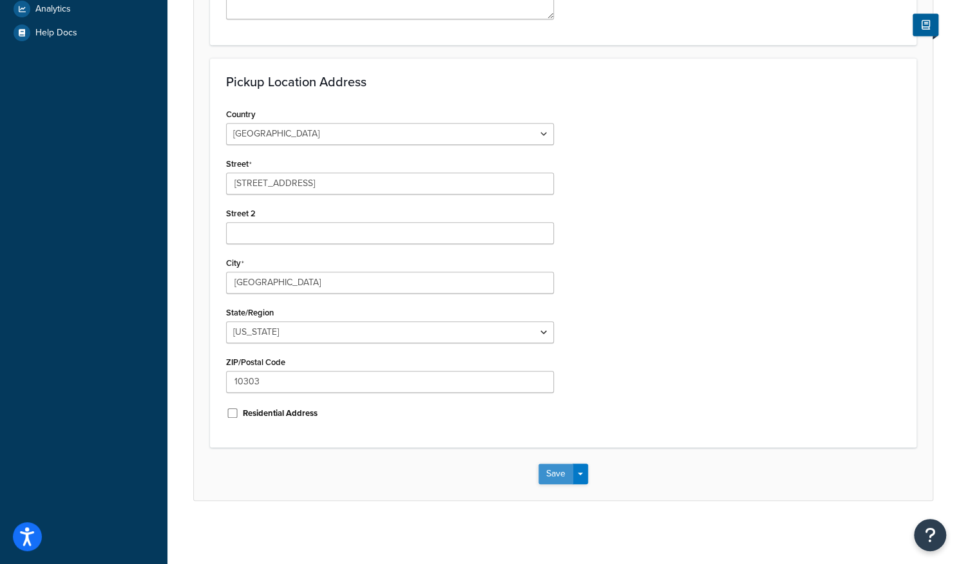
click at [562, 480] on button "Save" at bounding box center [555, 474] width 35 height 21
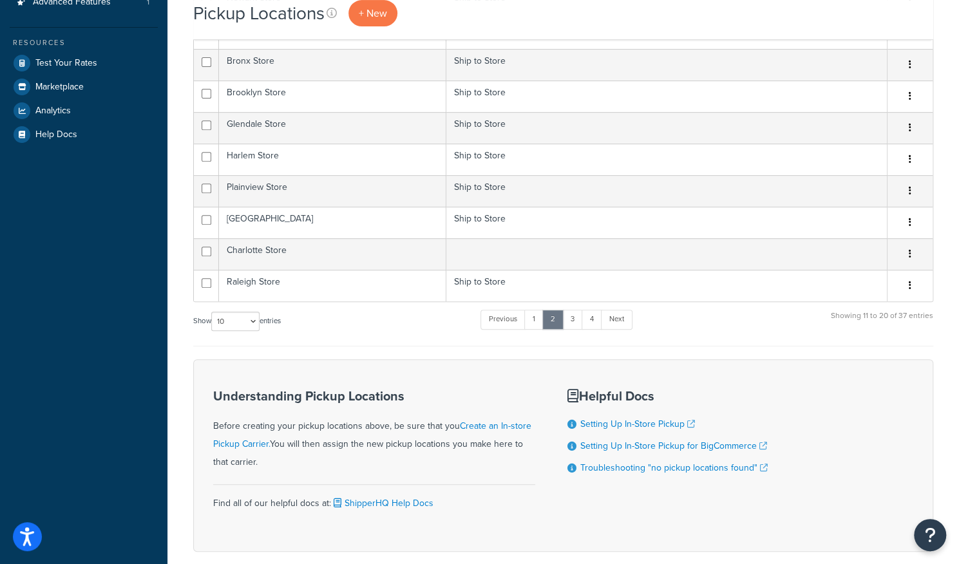
scroll to position [258, 0]
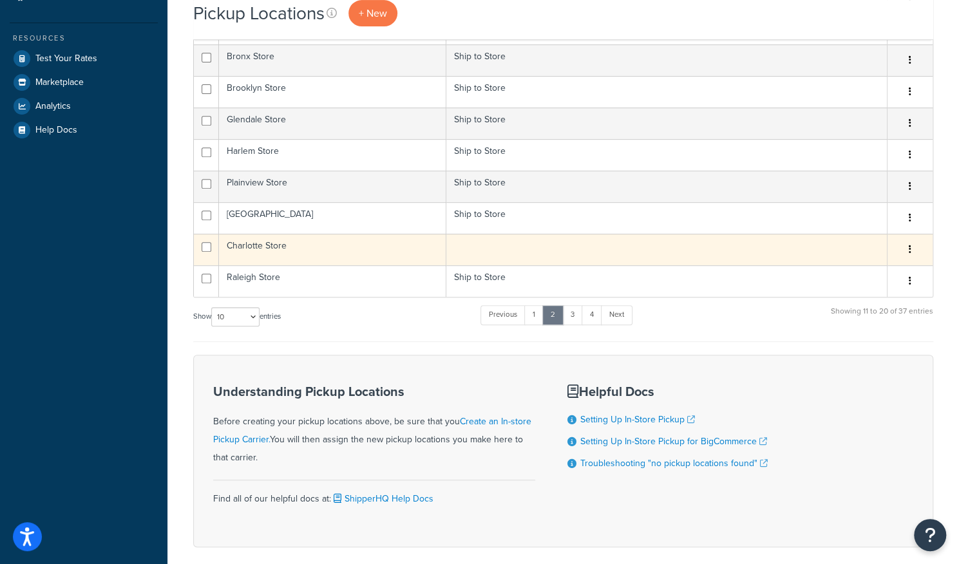
click at [560, 236] on td at bounding box center [666, 250] width 441 height 32
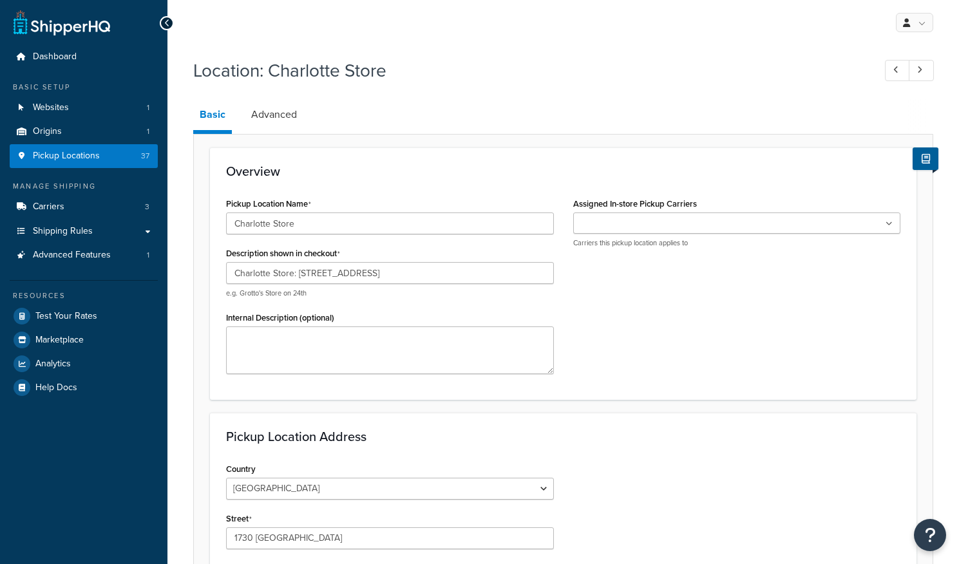
select select "33"
click at [585, 226] on input "Assigned In-store Pickup Carriers" at bounding box center [634, 224] width 114 height 14
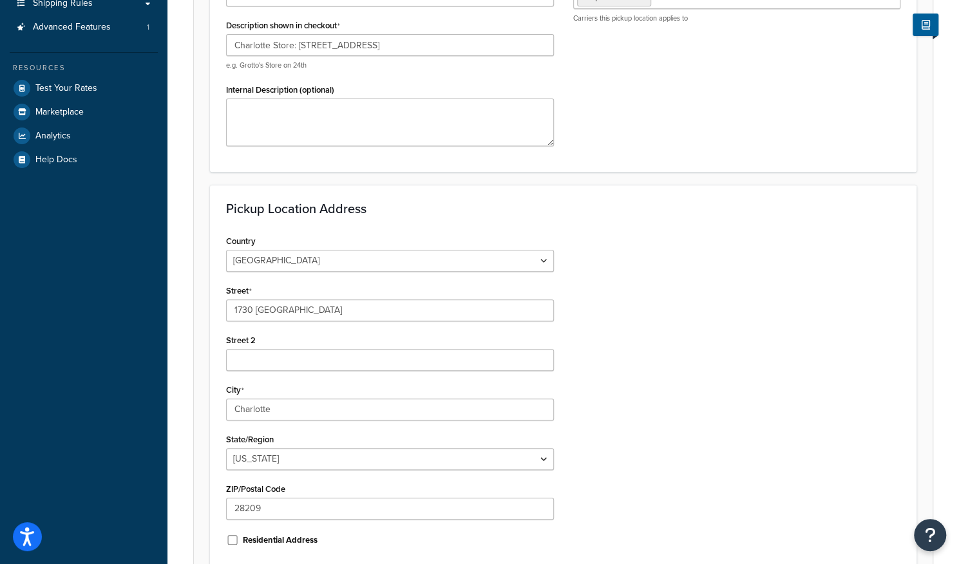
scroll to position [355, 0]
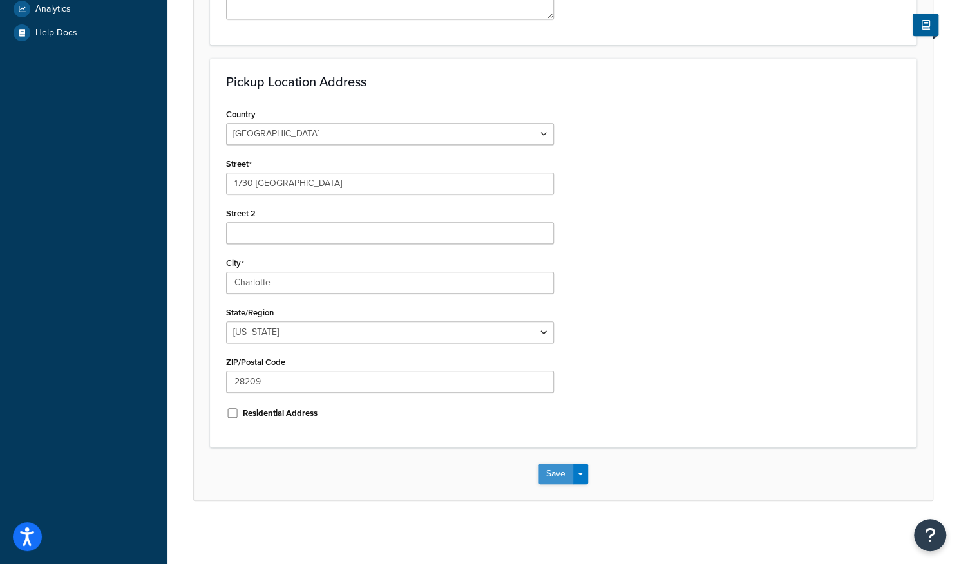
click at [545, 466] on button "Save" at bounding box center [555, 474] width 35 height 21
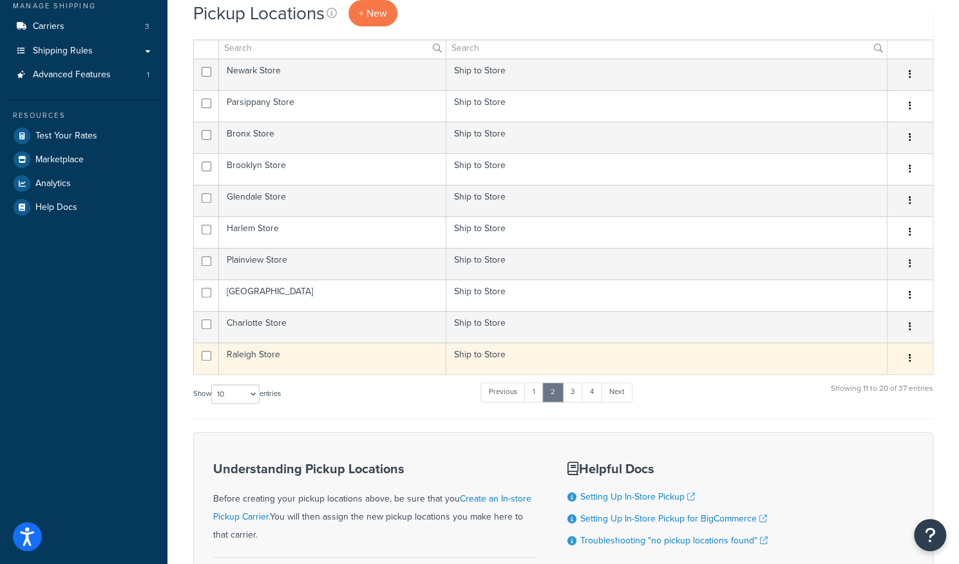
scroll to position [314, 0]
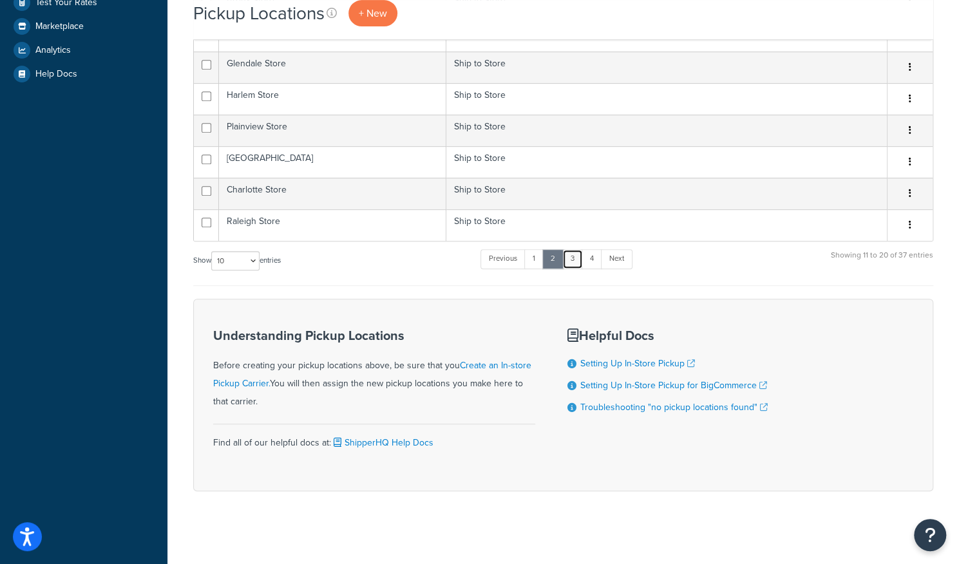
click at [575, 262] on link "3" at bounding box center [572, 258] width 21 height 19
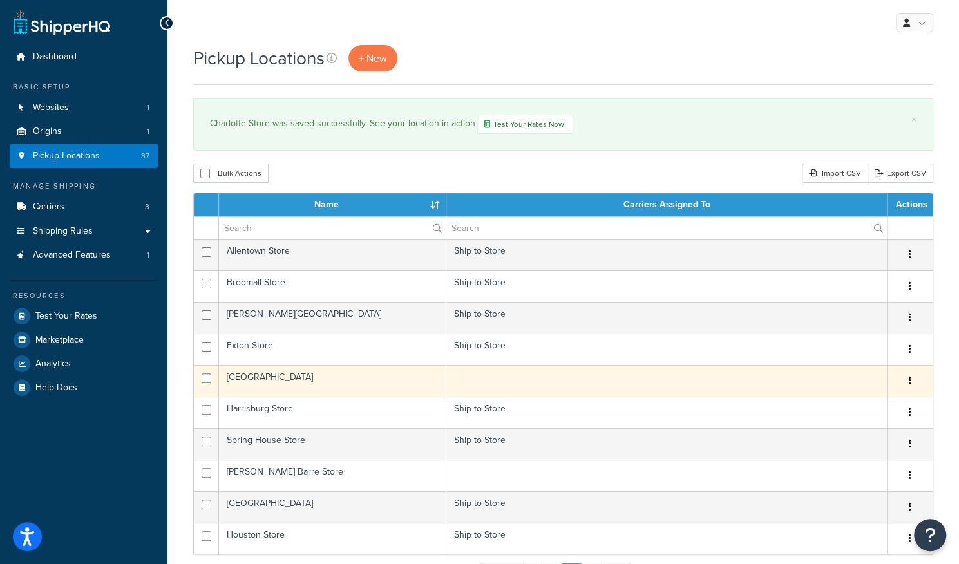
click at [522, 389] on td at bounding box center [666, 381] width 441 height 32
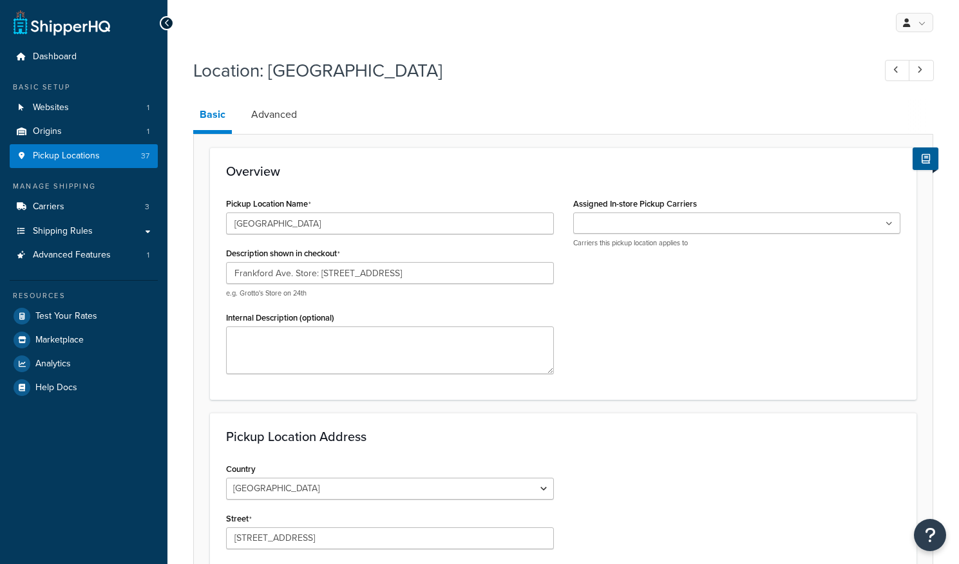
select select "38"
click at [632, 209] on label "Assigned In-store Pickup Carriers" at bounding box center [635, 204] width 124 height 10
click at [632, 217] on input "Assigned In-store Pickup Carriers" at bounding box center [634, 224] width 114 height 14
click at [631, 213] on ul at bounding box center [737, 223] width 328 height 21
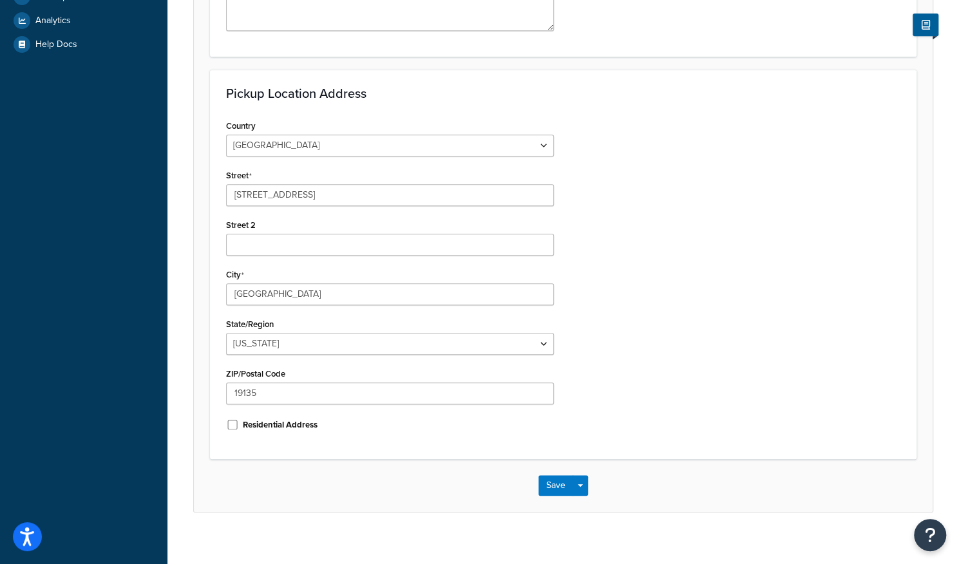
scroll to position [355, 0]
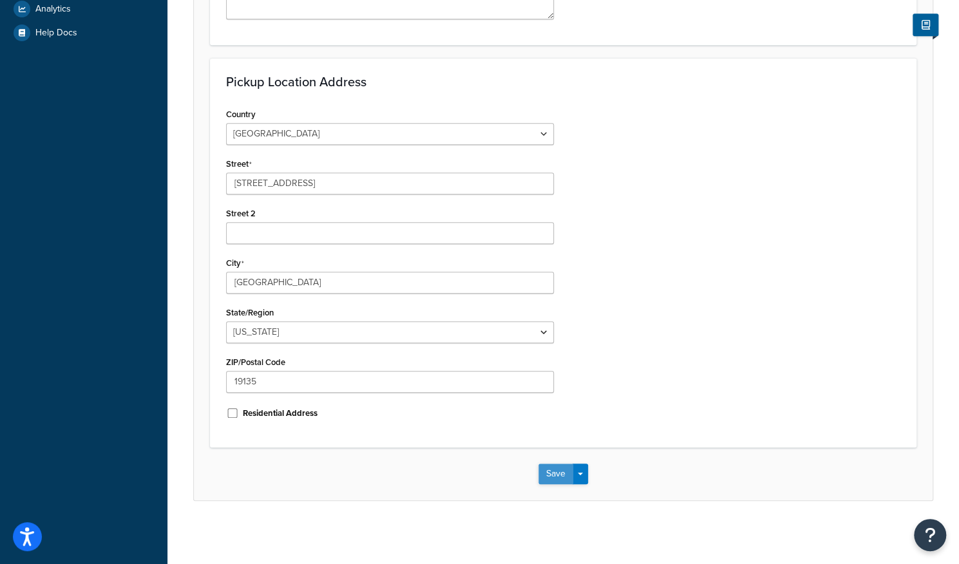
click at [558, 478] on button "Save" at bounding box center [555, 474] width 35 height 21
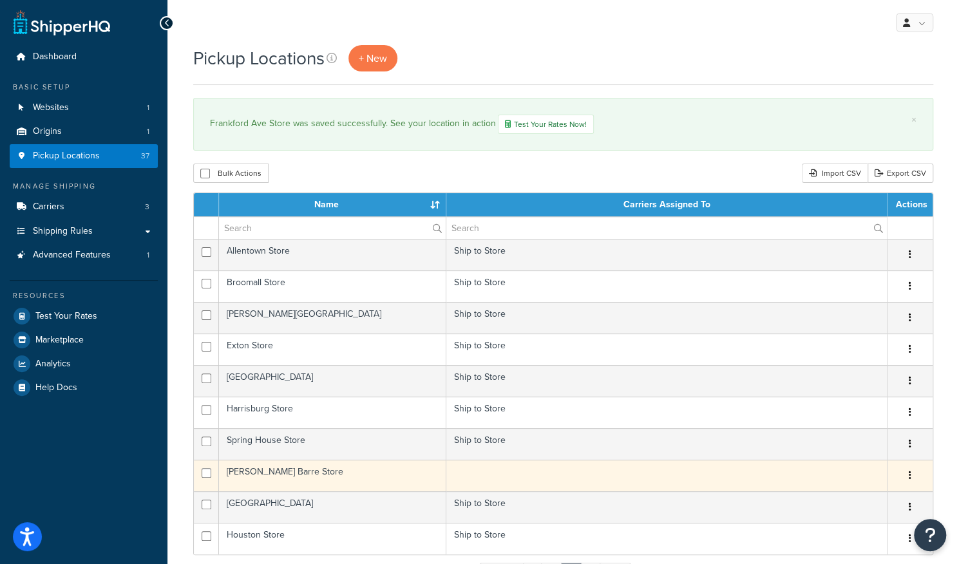
click at [522, 471] on td at bounding box center [666, 476] width 441 height 32
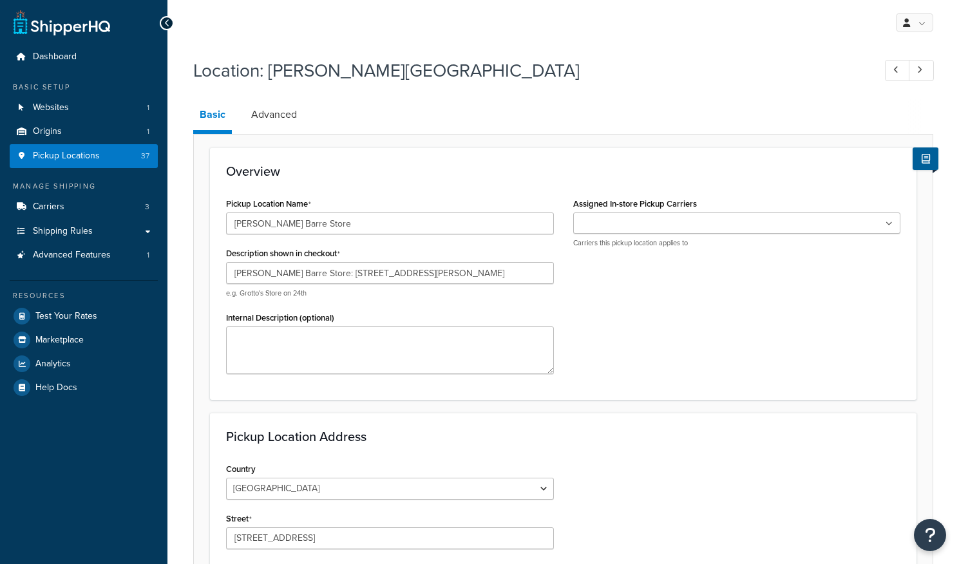
select select "38"
click at [598, 234] on div "Ship to Store Carriers this pickup location applies to" at bounding box center [737, 230] width 328 height 35
click at [607, 217] on input "Assigned In-store Pickup Carriers" at bounding box center [634, 224] width 114 height 14
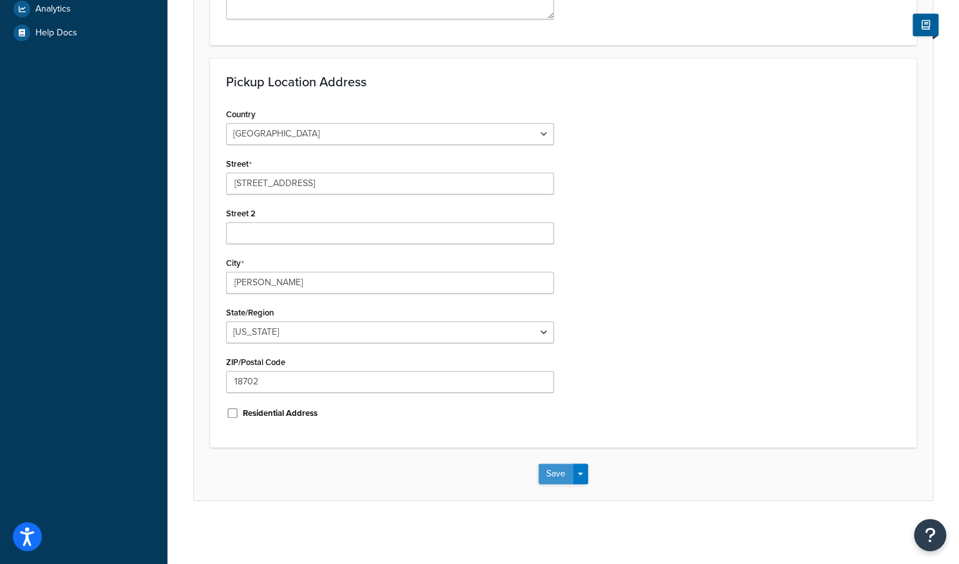
click at [545, 479] on button "Save" at bounding box center [555, 474] width 35 height 21
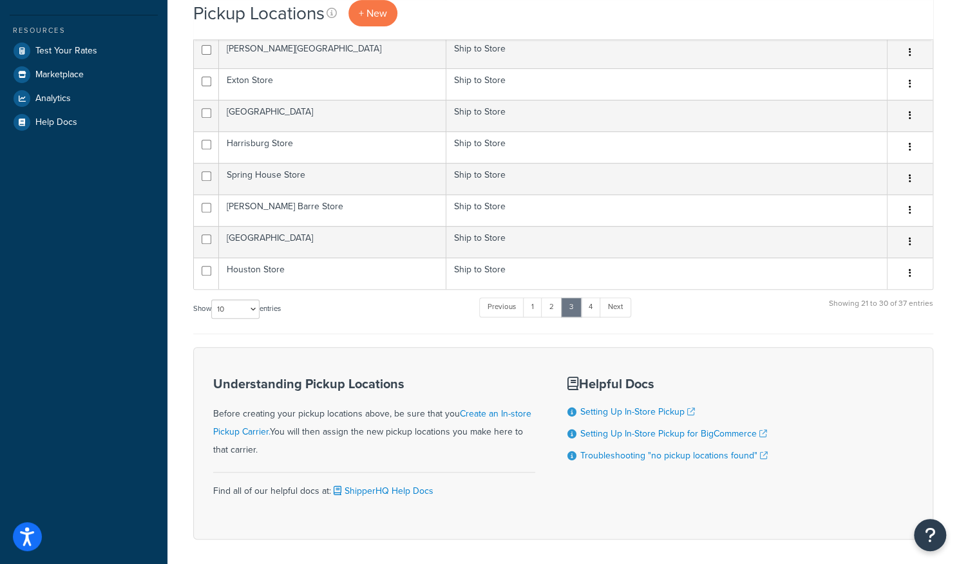
scroll to position [314, 0]
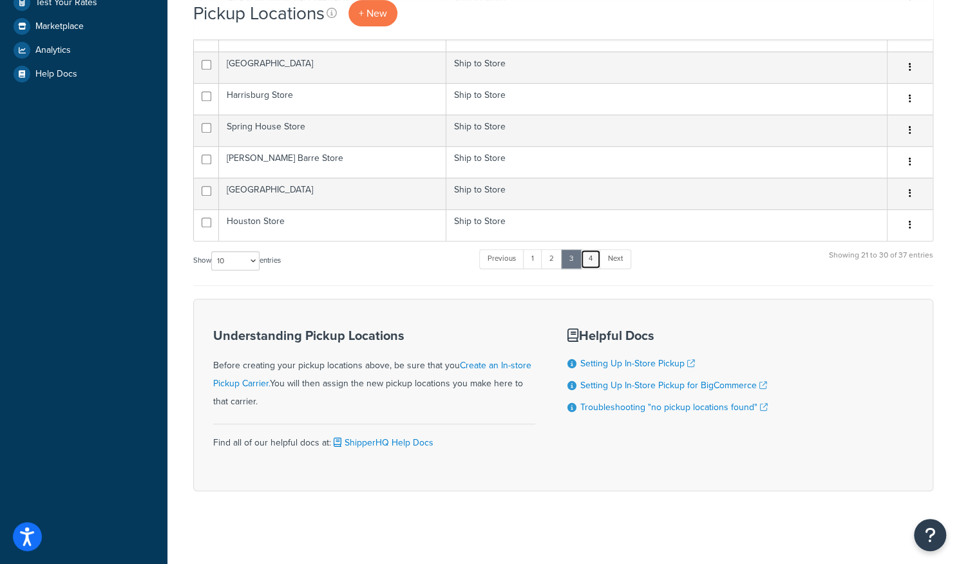
click at [593, 257] on link "4" at bounding box center [590, 258] width 21 height 19
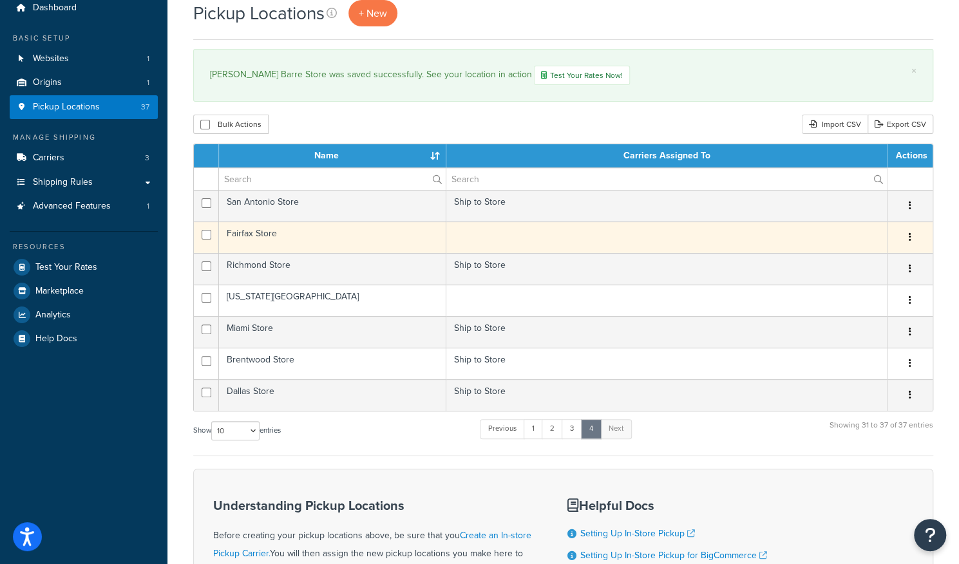
scroll to position [26, 0]
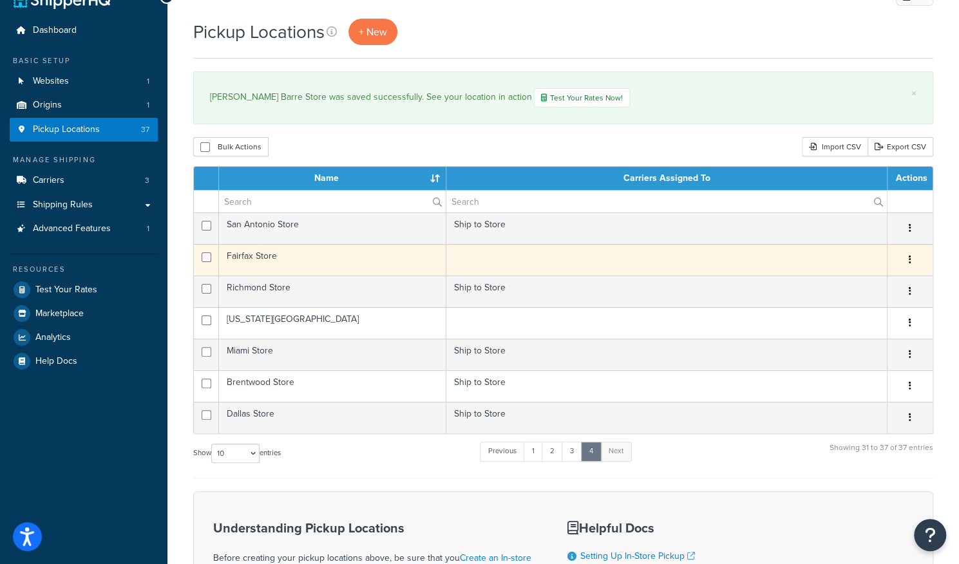
click at [533, 262] on td at bounding box center [666, 260] width 441 height 32
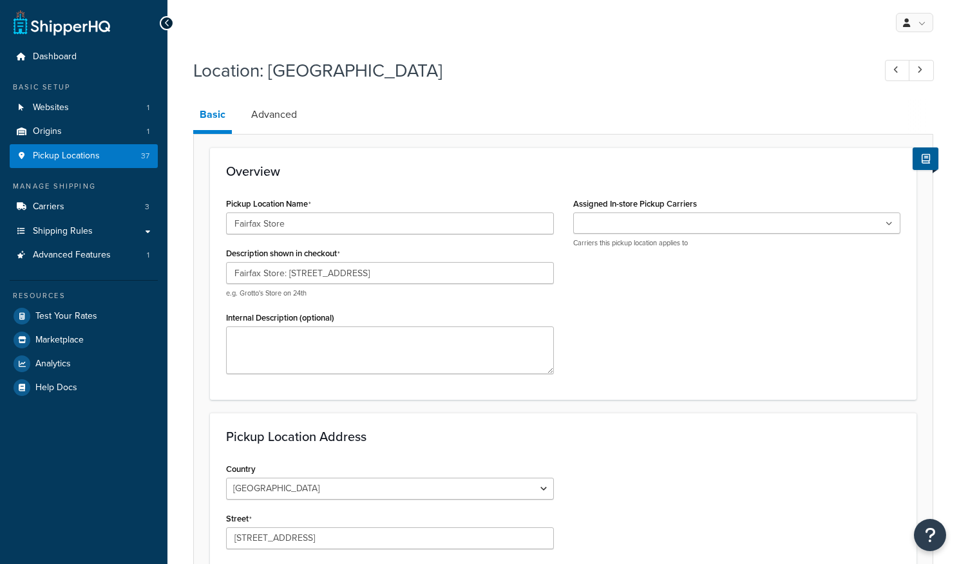
select select "46"
click at [647, 214] on ul at bounding box center [737, 223] width 328 height 21
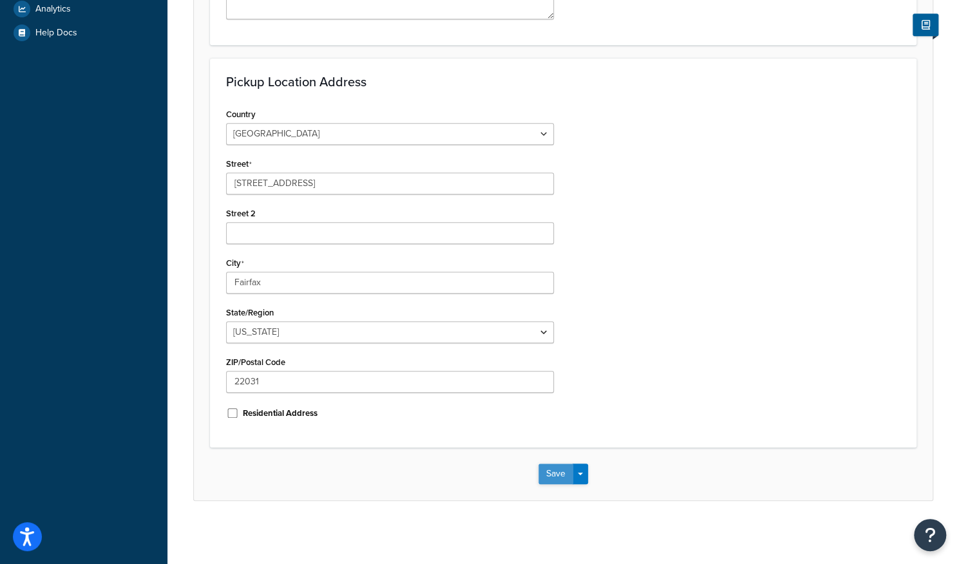
click at [551, 471] on button "Save" at bounding box center [555, 474] width 35 height 21
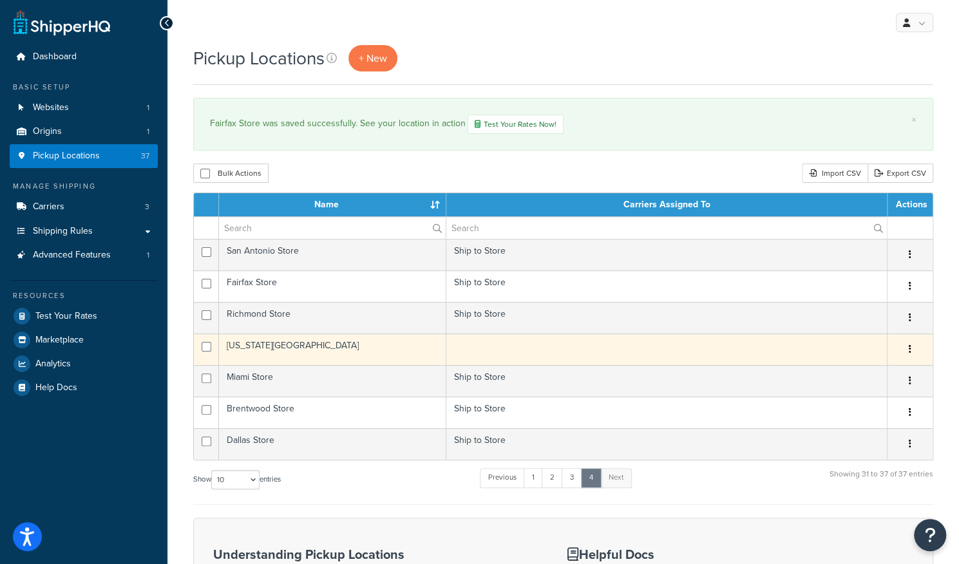
click at [517, 352] on td at bounding box center [666, 350] width 441 height 32
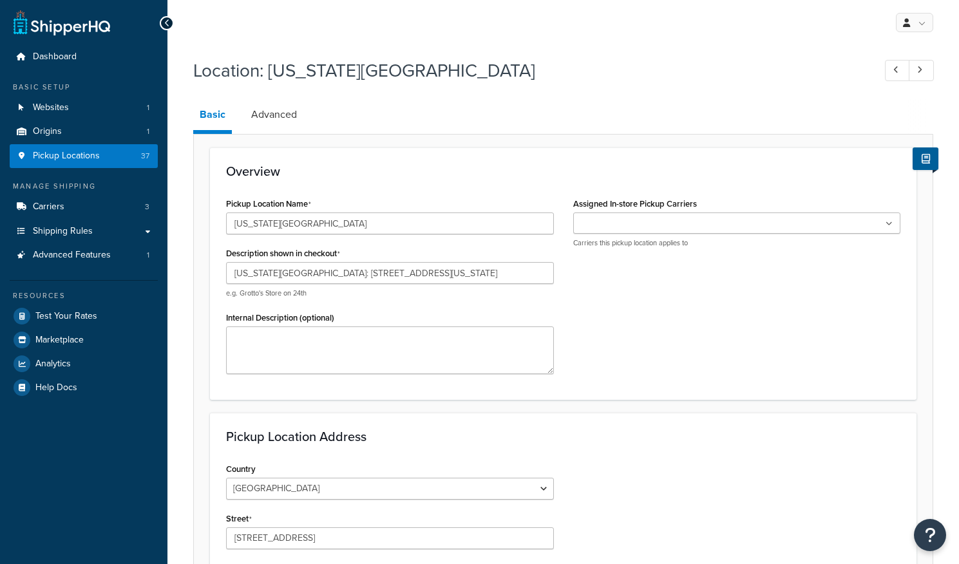
select select "46"
click at [670, 229] on input "Assigned In-store Pickup Carriers" at bounding box center [634, 224] width 114 height 14
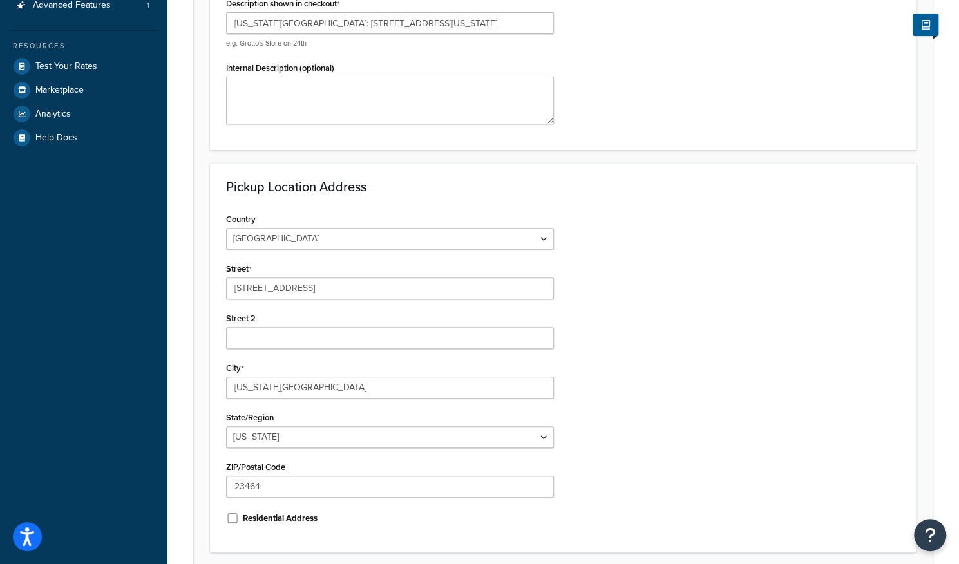
scroll to position [355, 0]
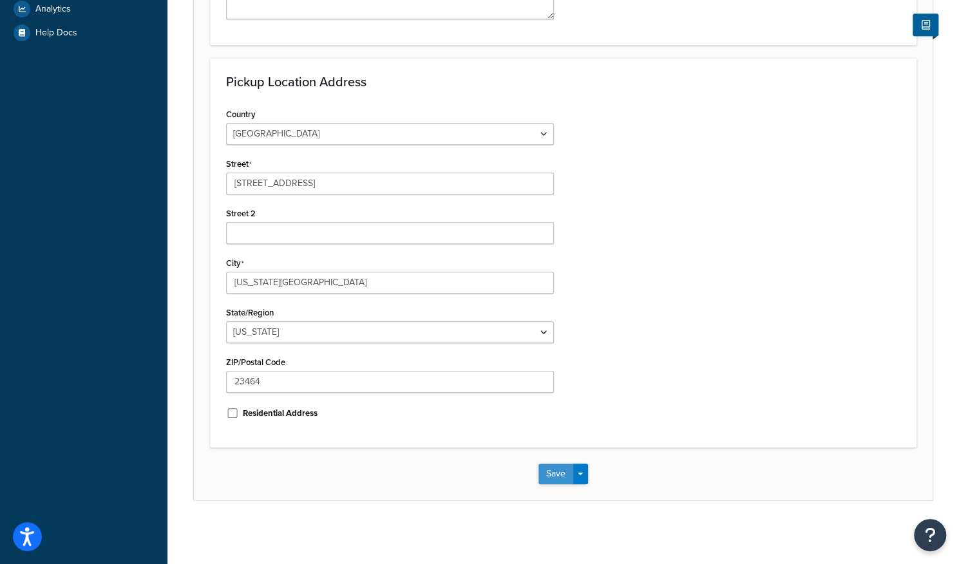
click at [566, 482] on button "Save" at bounding box center [555, 474] width 35 height 21
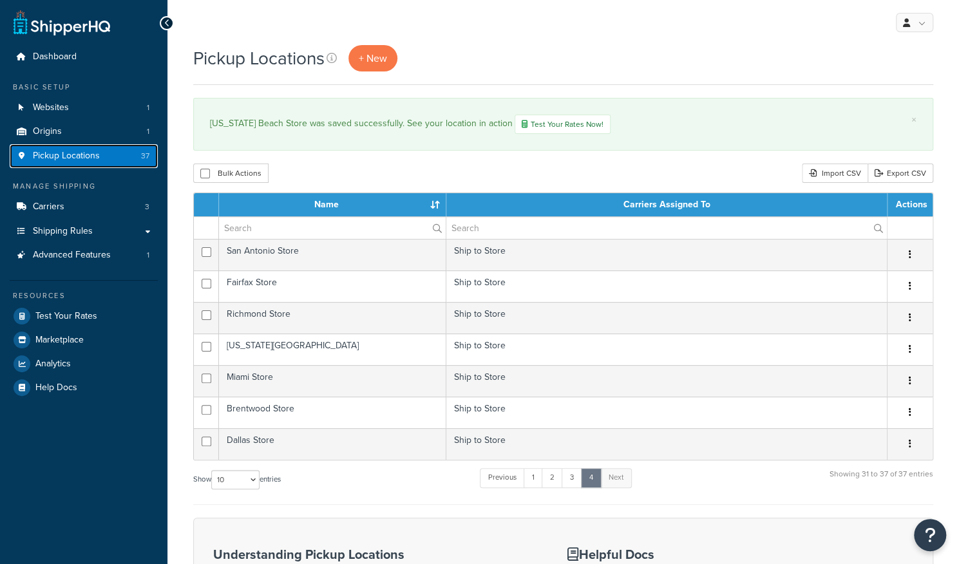
click at [61, 155] on span "Pickup Locations" at bounding box center [66, 156] width 67 height 11
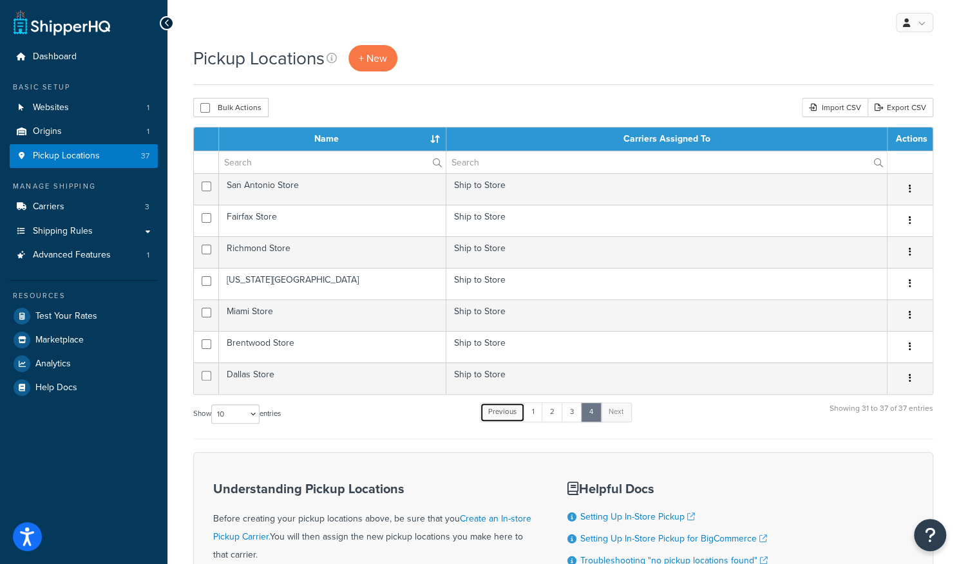
click at [518, 410] on link "Previous" at bounding box center [502, 412] width 45 height 19
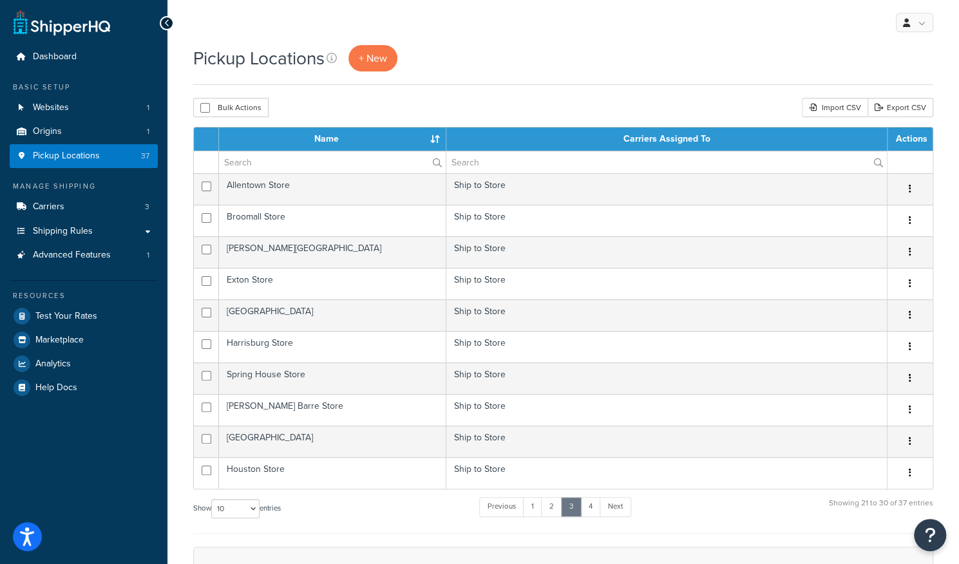
click at [532, 412] on td "Ship to Store" at bounding box center [666, 410] width 441 height 32
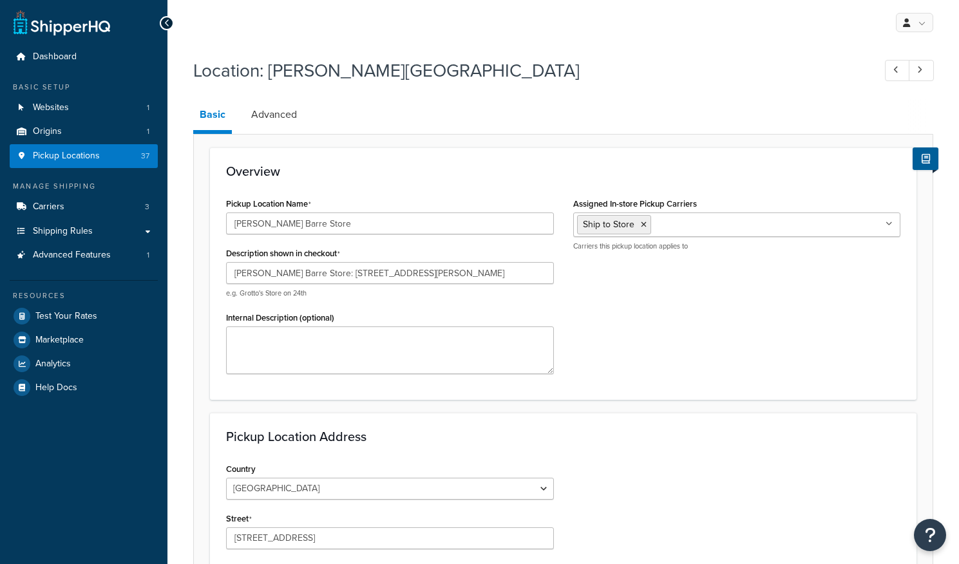
select select "38"
click at [85, 115] on link "Websites 1" at bounding box center [84, 108] width 148 height 24
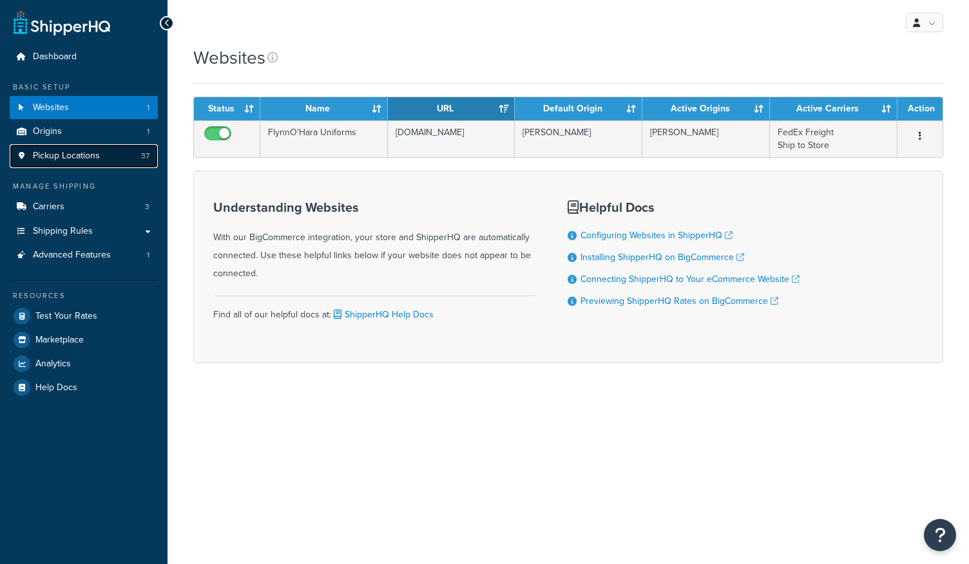
click at [107, 155] on link "Pickup Locations 37" at bounding box center [84, 156] width 148 height 24
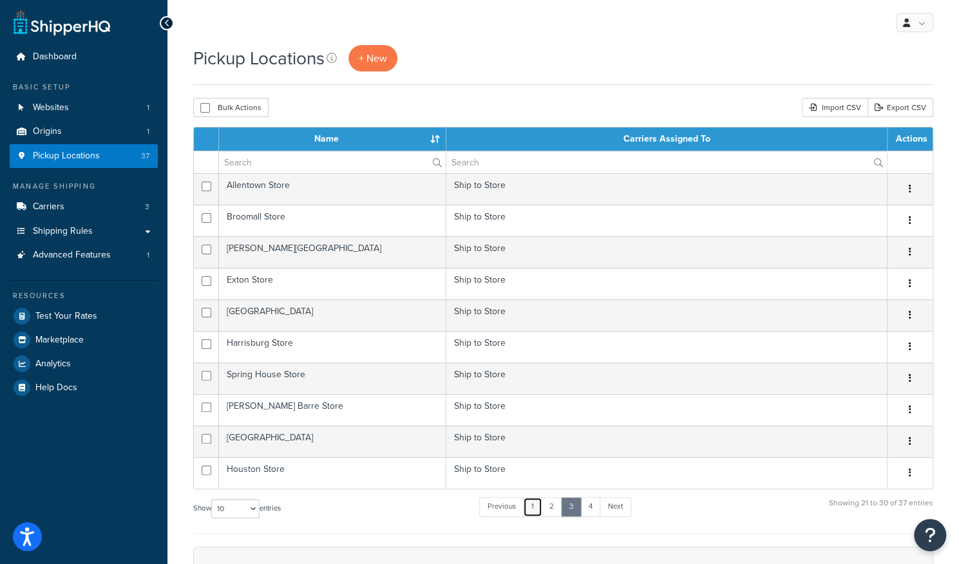
click at [540, 504] on link "1" at bounding box center [532, 506] width 19 height 19
click at [559, 506] on link "2" at bounding box center [554, 506] width 21 height 19
click at [574, 507] on link "3" at bounding box center [572, 506] width 21 height 19
click at [587, 506] on link "4" at bounding box center [590, 506] width 21 height 19
